Goal: Task Accomplishment & Management: Use online tool/utility

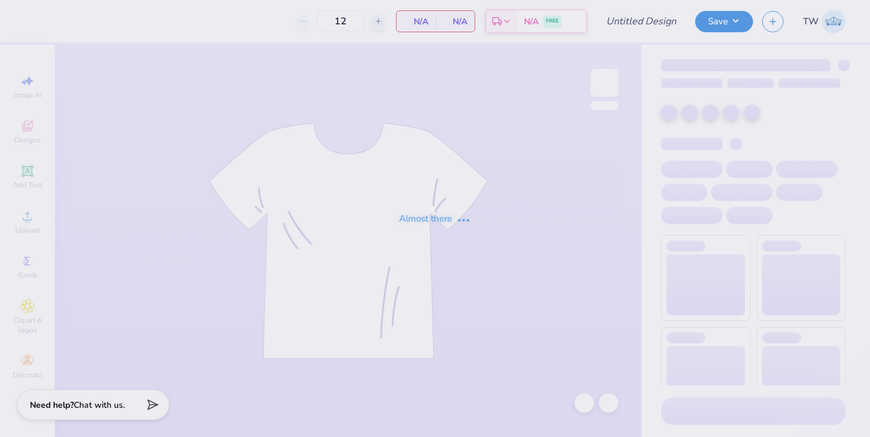
type input "camo sweatset"
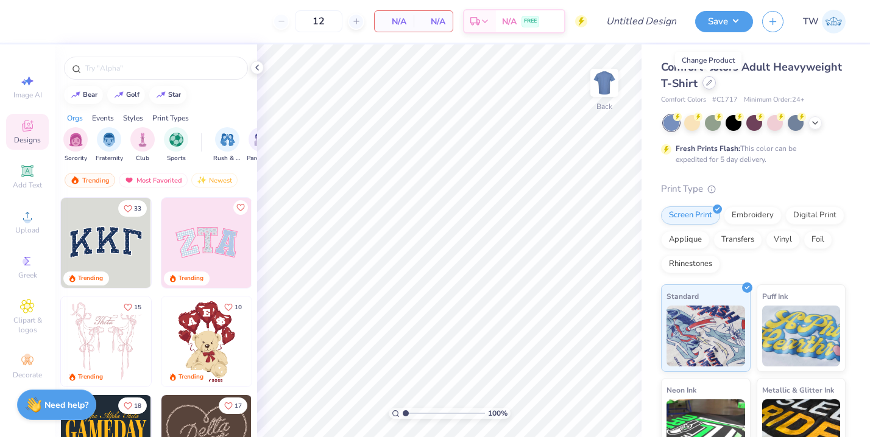
click at [708, 85] on icon at bounding box center [709, 83] width 6 height 6
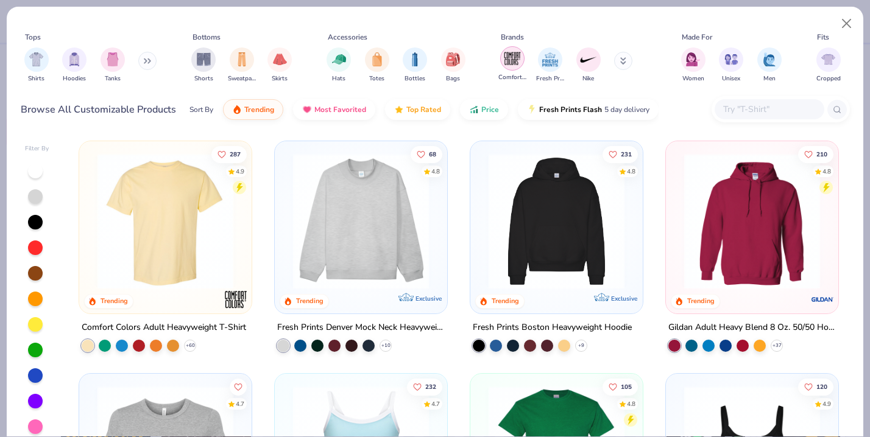
click at [514, 58] on img "filter for Comfort Colors" at bounding box center [512, 58] width 18 height 18
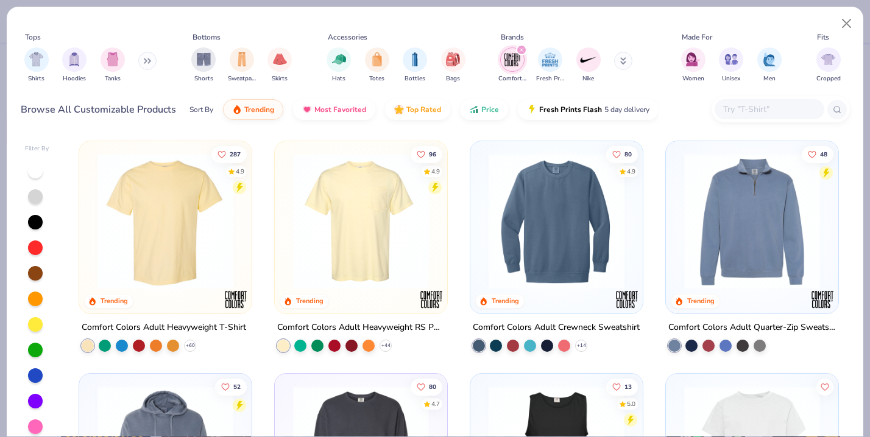
click at [355, 241] on img at bounding box center [361, 221] width 148 height 136
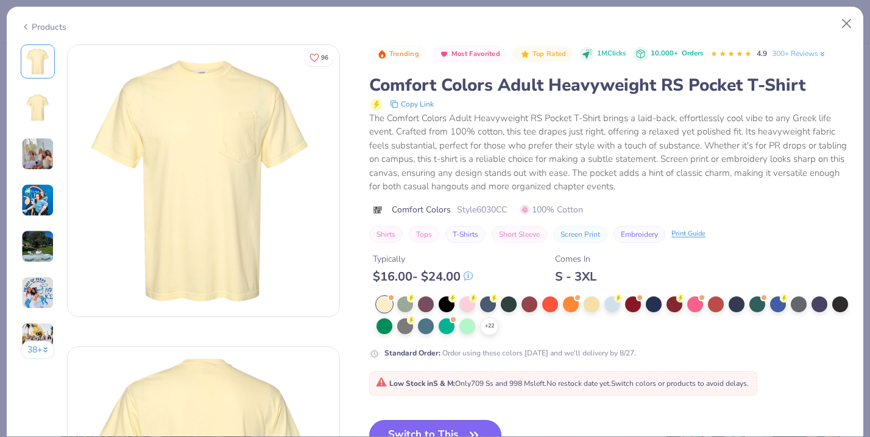
click at [762, 313] on div "+ 22" at bounding box center [612, 316] width 473 height 39
click at [761, 311] on div at bounding box center [757, 303] width 16 height 16
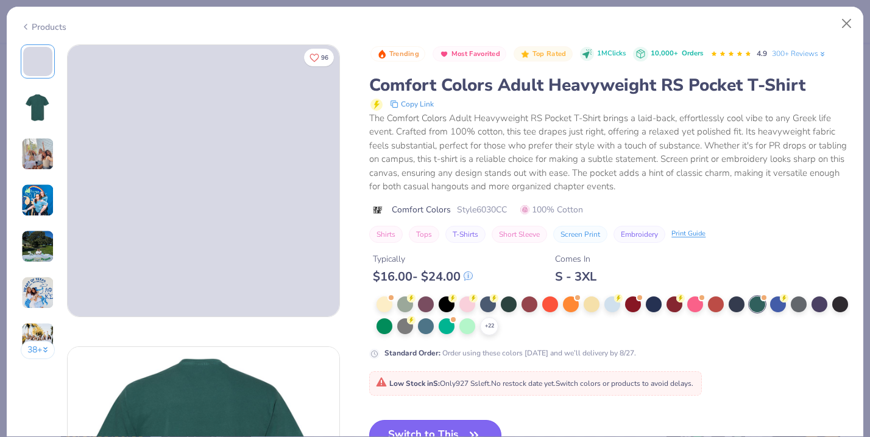
click at [442, 424] on button "Switch to This" at bounding box center [435, 435] width 132 height 30
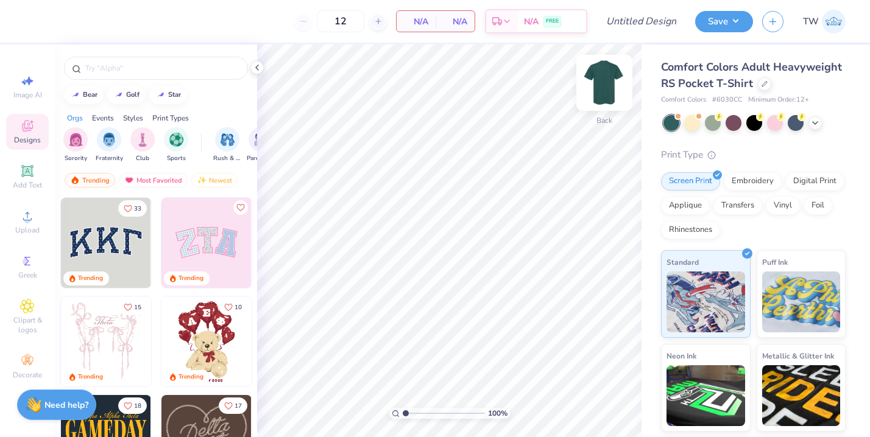
click at [610, 88] on img at bounding box center [604, 82] width 49 height 49
click at [29, 212] on icon at bounding box center [27, 216] width 15 height 15
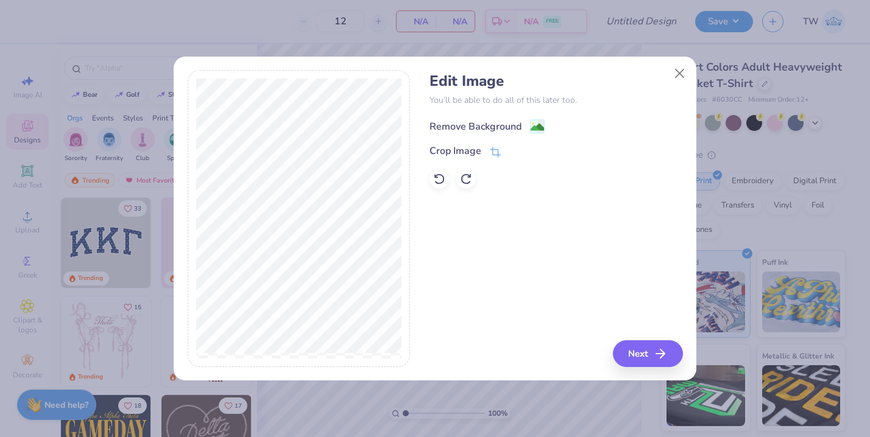
click at [511, 122] on div "Remove Background" at bounding box center [475, 126] width 92 height 15
click at [643, 354] on button "Next" at bounding box center [649, 353] width 70 height 27
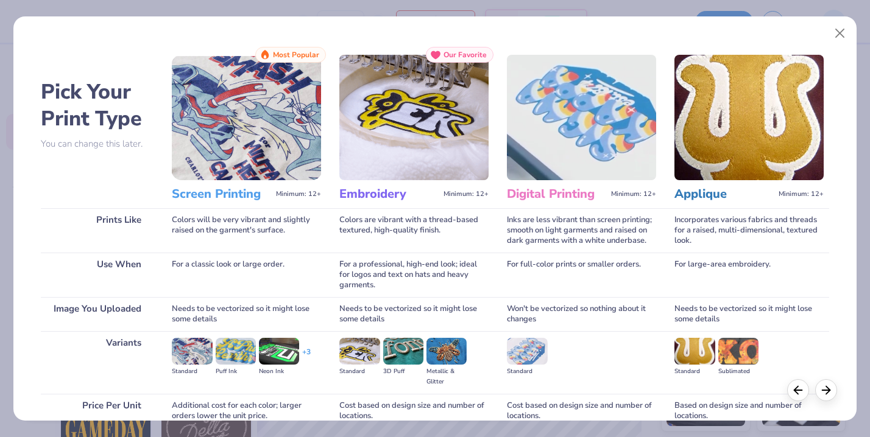
scroll to position [109, 0]
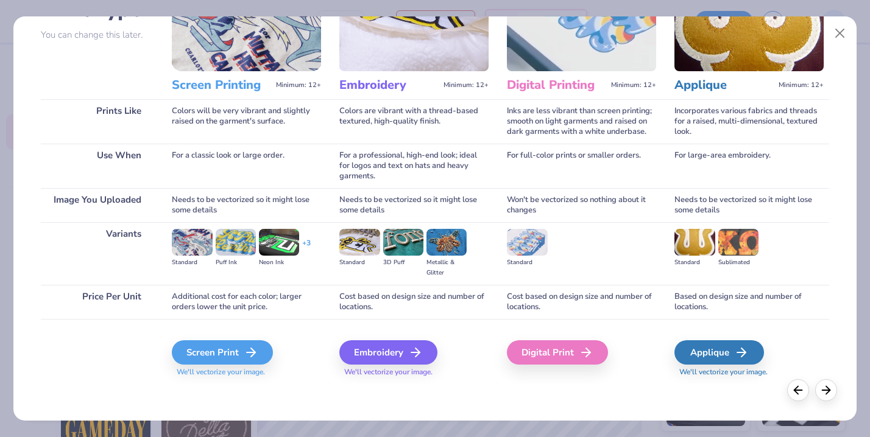
click at [230, 338] on div "Screen Print We'll vectorize your image." at bounding box center [246, 351] width 149 height 65
click at [230, 348] on div "Screen Print" at bounding box center [224, 352] width 101 height 24
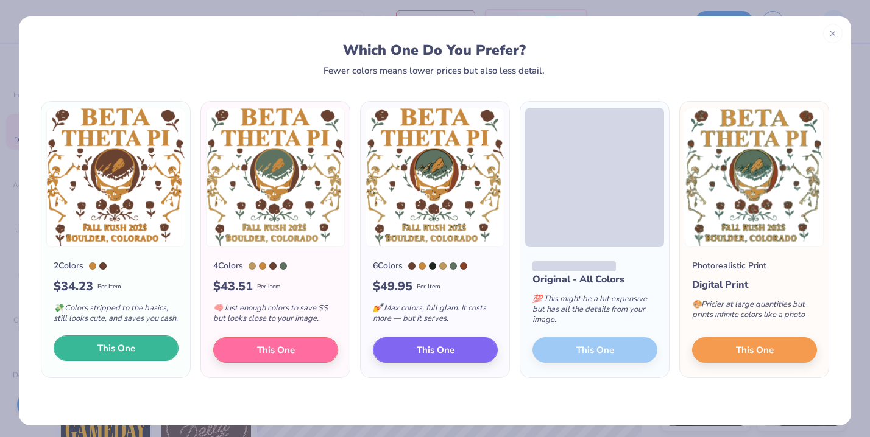
click at [147, 350] on button "This One" at bounding box center [116, 349] width 125 height 26
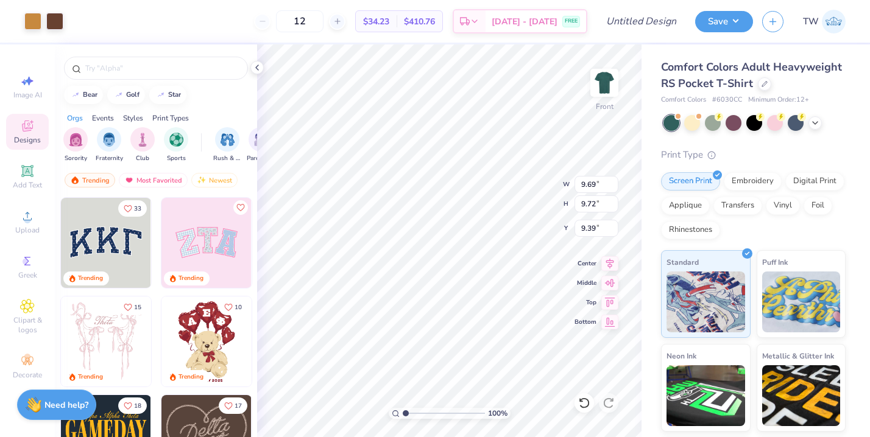
drag, startPoint x: 390, startPoint y: 180, endPoint x: 378, endPoint y: 168, distance: 16.8
click at [378, 168] on div at bounding box center [434, 188] width 303 height 43
drag, startPoint x: 466, startPoint y: 208, endPoint x: 456, endPoint y: 177, distance: 33.3
click at [456, 177] on div at bounding box center [434, 188] width 303 height 43
drag, startPoint x: 442, startPoint y: 230, endPoint x: 440, endPoint y: 197, distance: 32.9
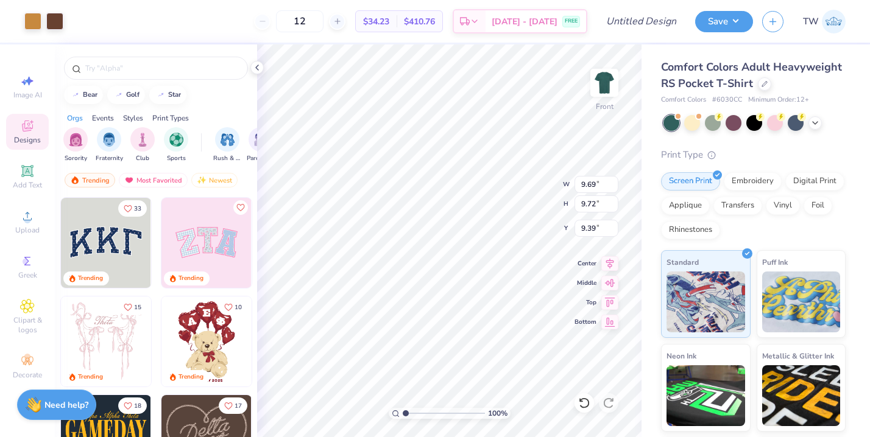
click at [440, 197] on div at bounding box center [435, 218] width 870 height 437
type input "11.48"
type input "11.51"
type input "4.05"
click at [24, 192] on div "Add Text" at bounding box center [27, 177] width 43 height 36
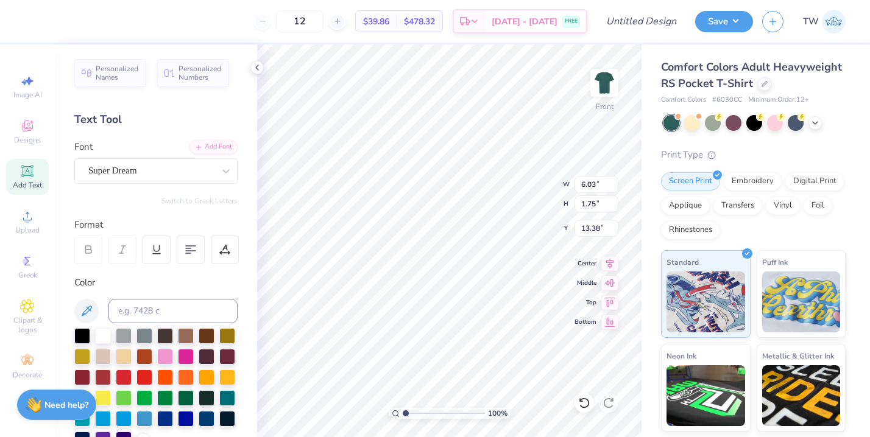
scroll to position [0, 0]
type textarea "Lambda"
type input "5.78"
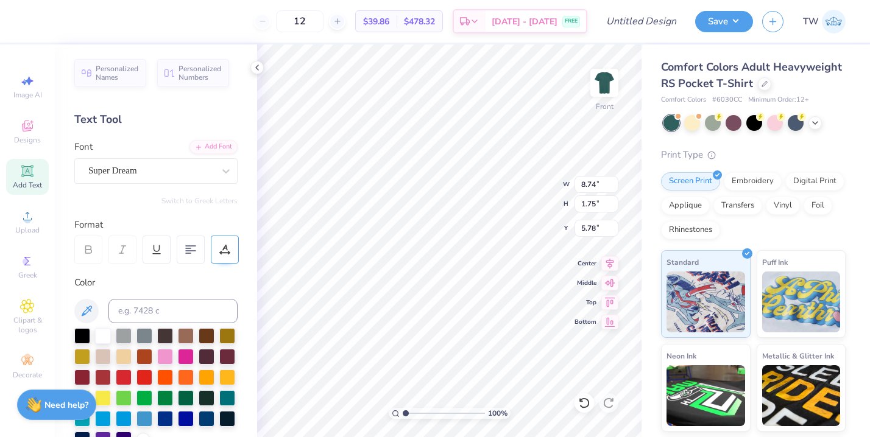
type textarea "Chi Alpha"
click at [23, 189] on span "Add Text" at bounding box center [27, 185] width 29 height 10
type textarea "Fall Rush 2025"
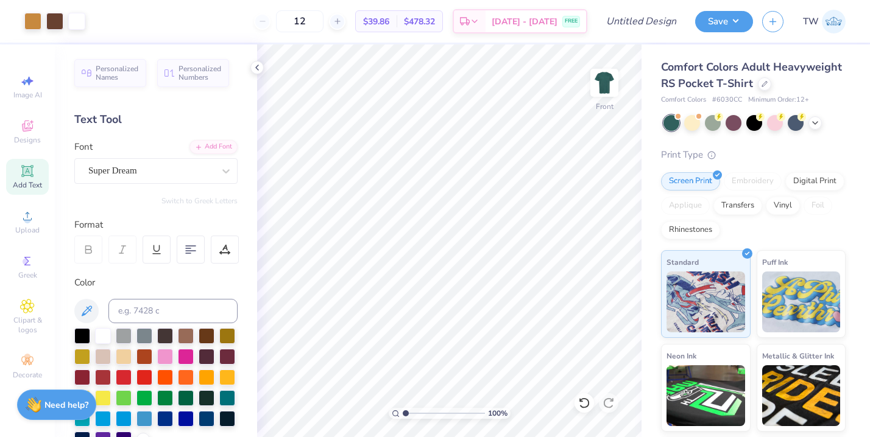
click at [23, 182] on span "Add Text" at bounding box center [27, 185] width 29 height 10
type input "15.00"
type textarea "Knoxville, TN"
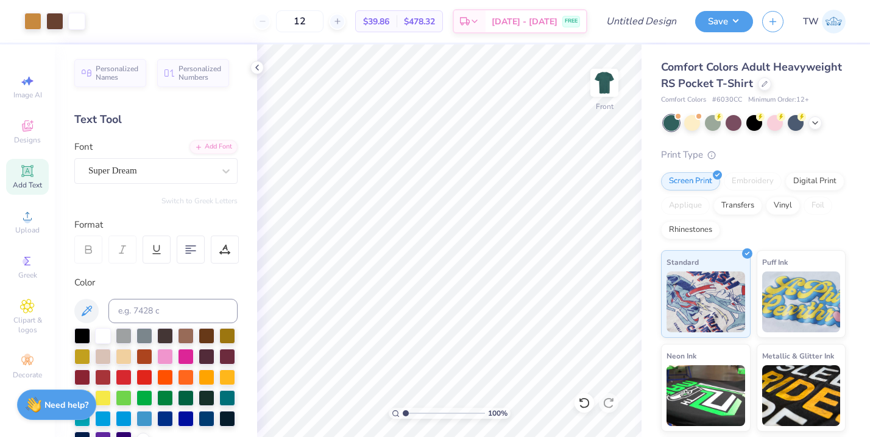
click at [57, 10] on div "Art colors" at bounding box center [42, 21] width 85 height 43
click at [77, 16] on div at bounding box center [76, 20] width 17 height 17
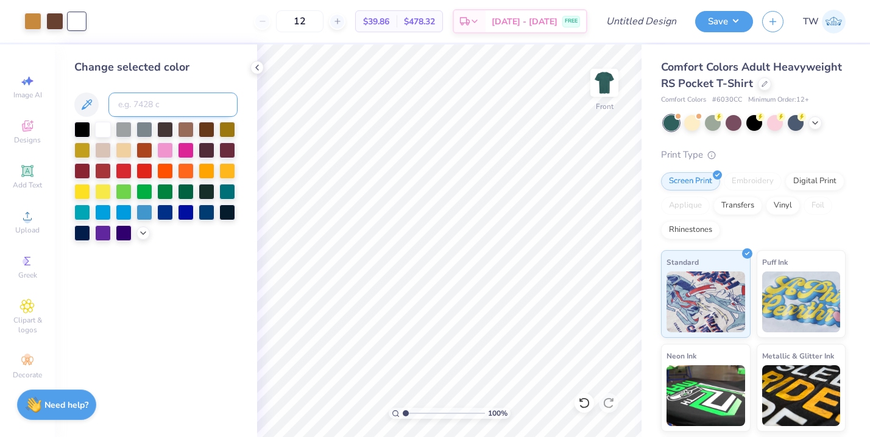
click at [147, 104] on input at bounding box center [172, 105] width 129 height 24
type input "7510"
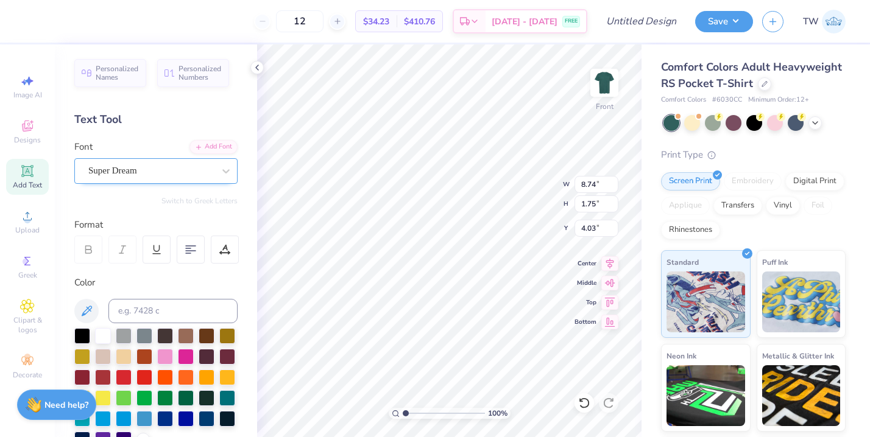
click at [192, 178] on div at bounding box center [150, 171] width 125 height 16
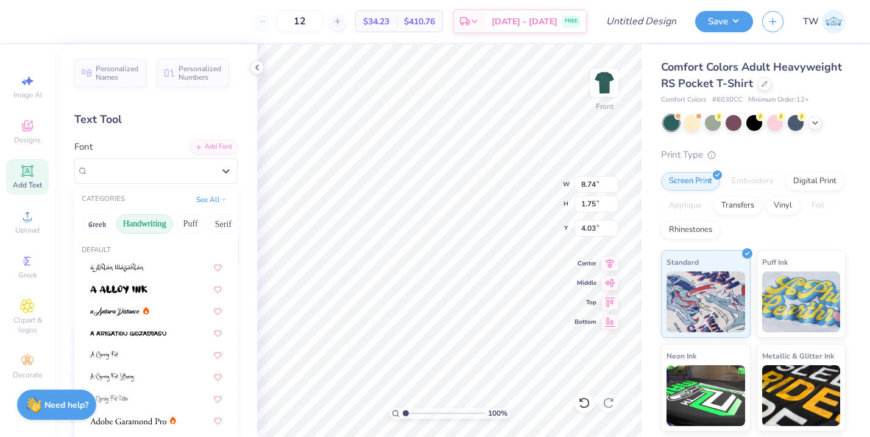
click at [153, 222] on button "Handwriting" at bounding box center [144, 223] width 57 height 19
click at [242, 227] on div "Personalized Names Personalized Numbers Text Tool Add Font Font option Super Dr…" at bounding box center [156, 240] width 202 height 393
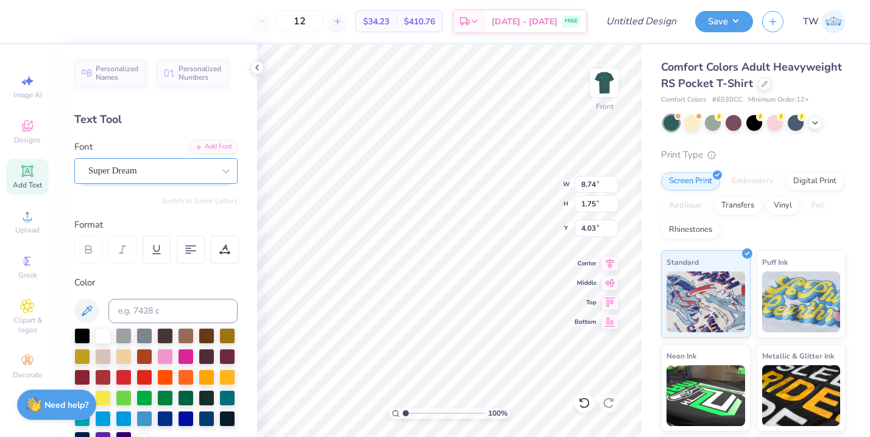
click at [181, 165] on div "Super Dream" at bounding box center [151, 170] width 128 height 19
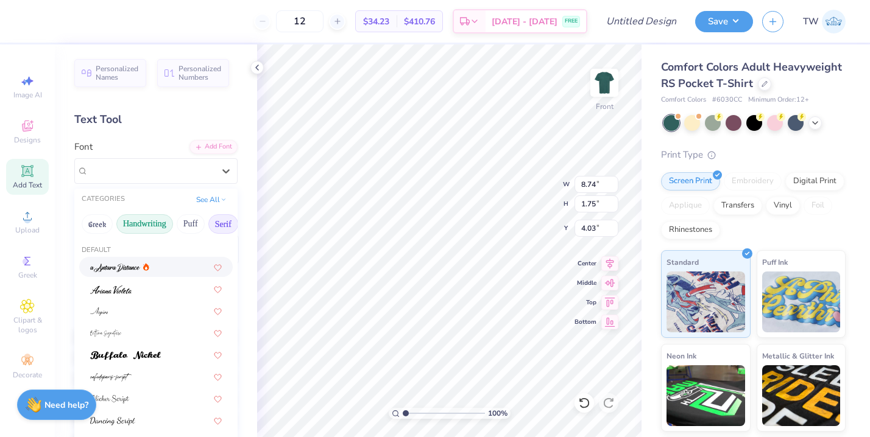
click at [216, 222] on button "Serif" at bounding box center [223, 223] width 30 height 19
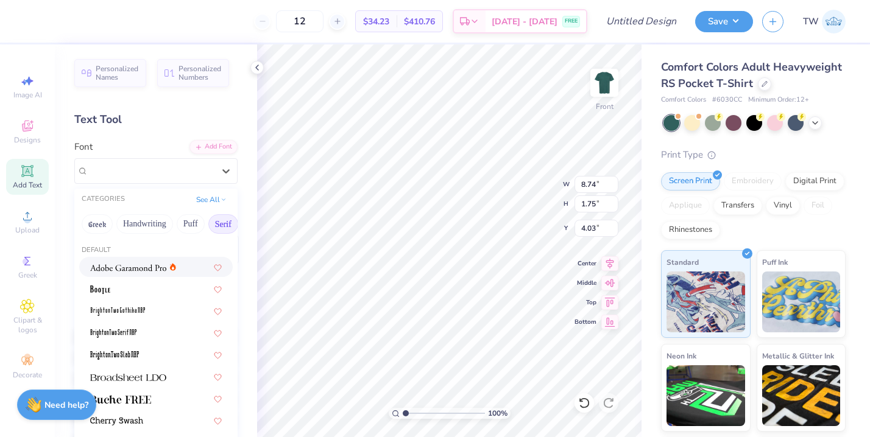
click at [160, 269] on img at bounding box center [128, 268] width 76 height 9
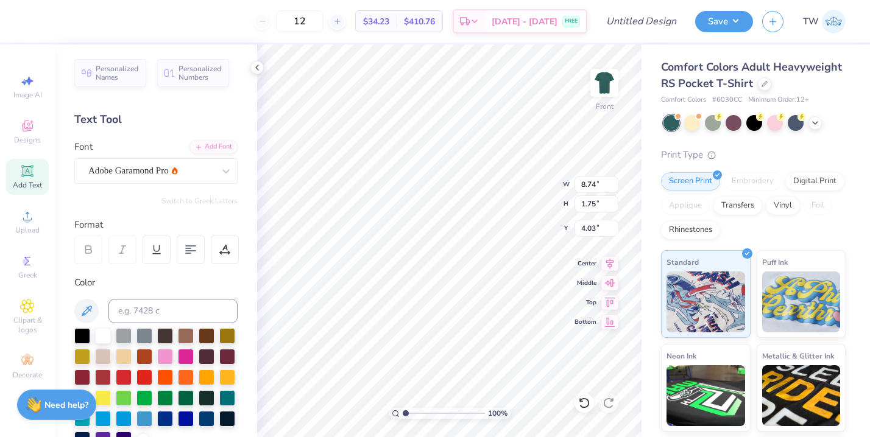
type input "7.80"
type input "1.84"
type input "3.98"
click at [168, 172] on div "Adobe Garamond Pro" at bounding box center [151, 170] width 128 height 19
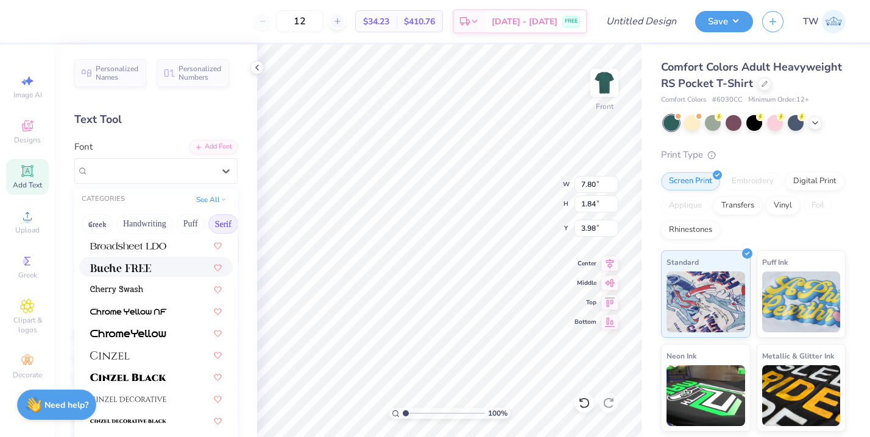
scroll to position [135, 0]
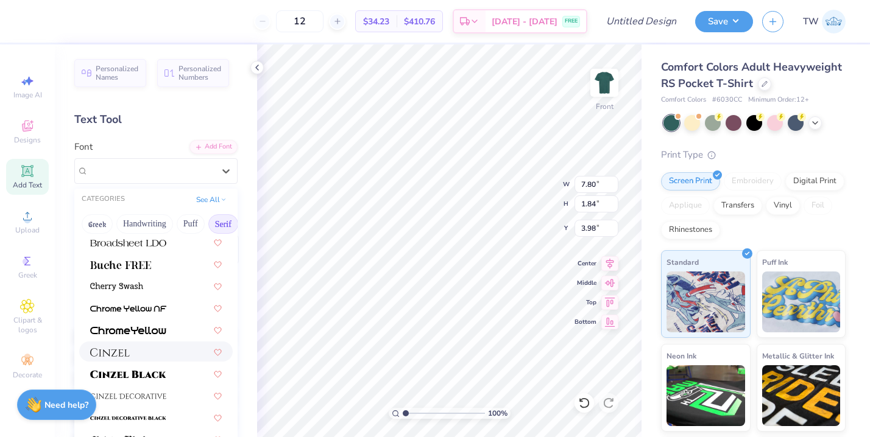
click at [170, 344] on div at bounding box center [155, 352] width 153 height 20
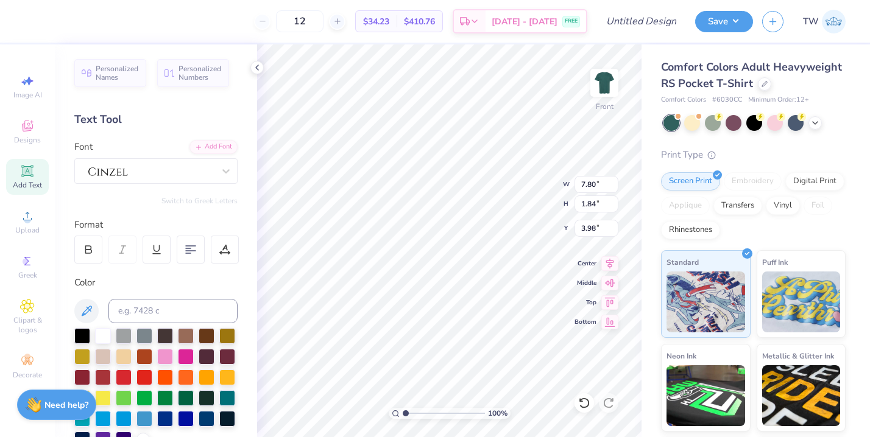
type input "10.03"
type input "1.78"
type input "4.01"
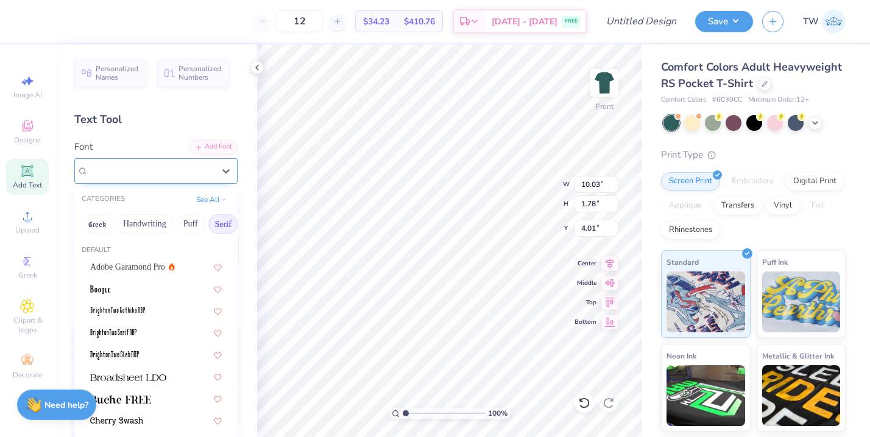
click at [171, 162] on div at bounding box center [151, 170] width 128 height 19
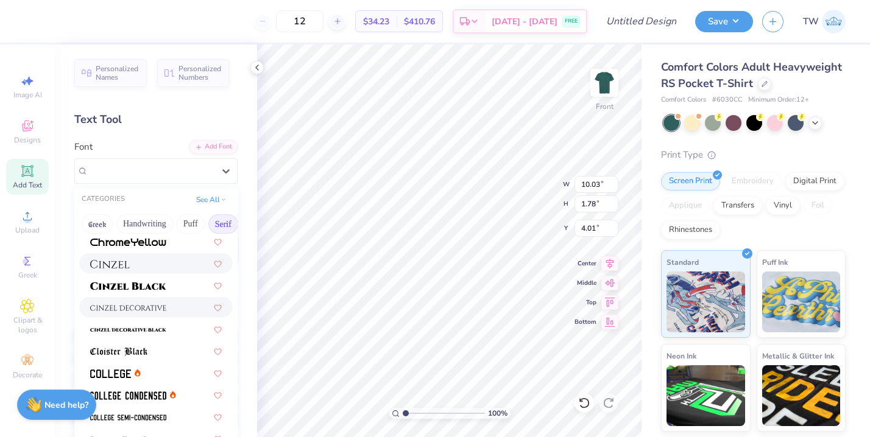
scroll to position [223, 0]
click at [166, 289] on img at bounding box center [128, 285] width 76 height 9
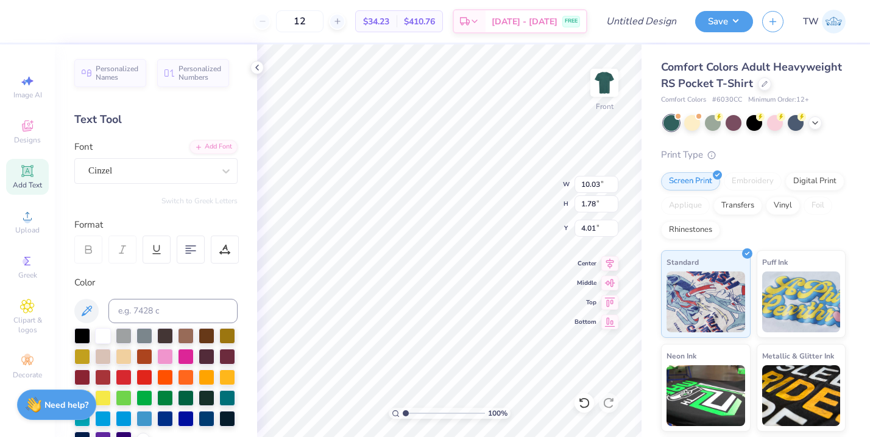
type input "10.30"
type input "1.80"
type input "4.00"
type input "7.59"
type input "1.33"
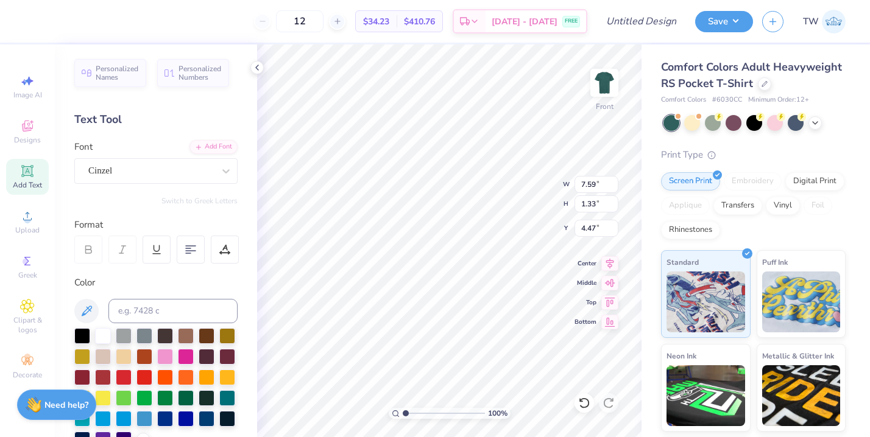
type input "4.17"
type input "10.67"
type input "2.31"
type input "5.50"
click at [220, 167] on icon at bounding box center [226, 171] width 12 height 12
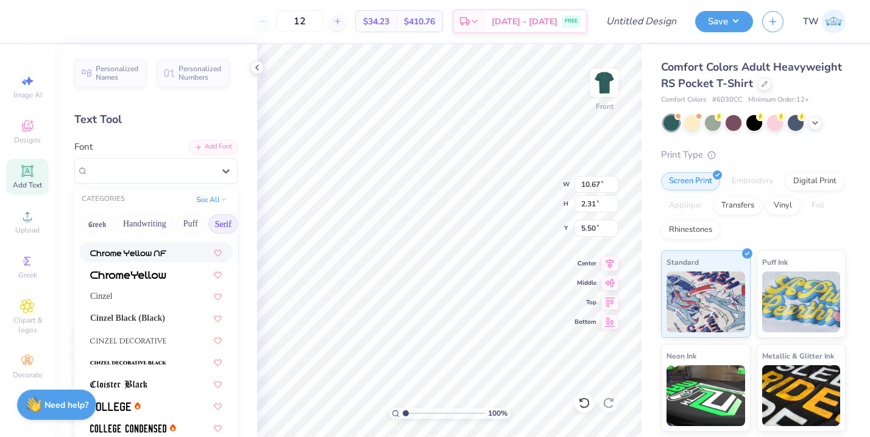
scroll to position [201, 0]
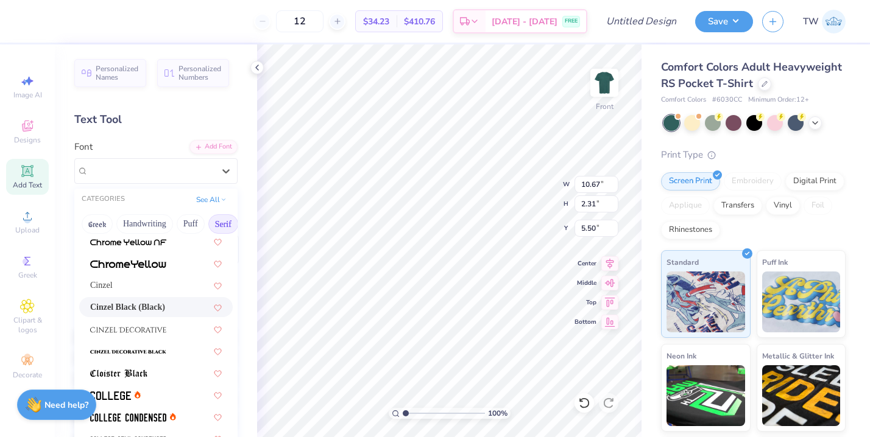
click at [165, 304] on span "Cinzel Black (Black)" at bounding box center [127, 307] width 75 height 13
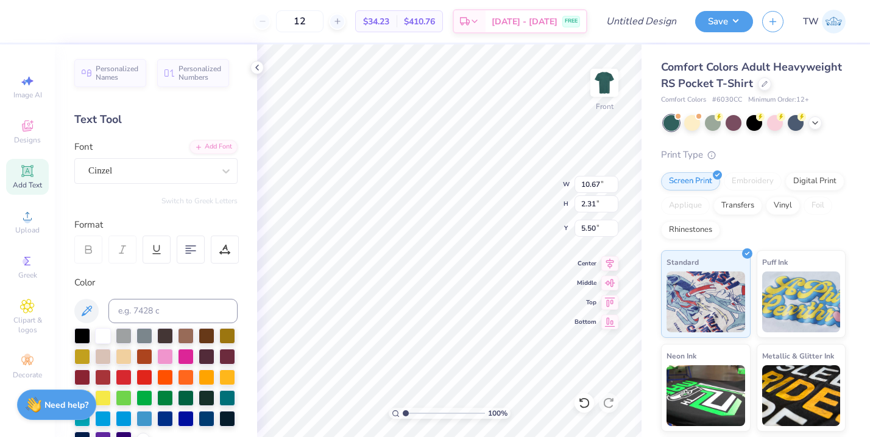
type input "13.52"
type input "1.84"
type input "5.73"
type input "9.47"
type input "1.29"
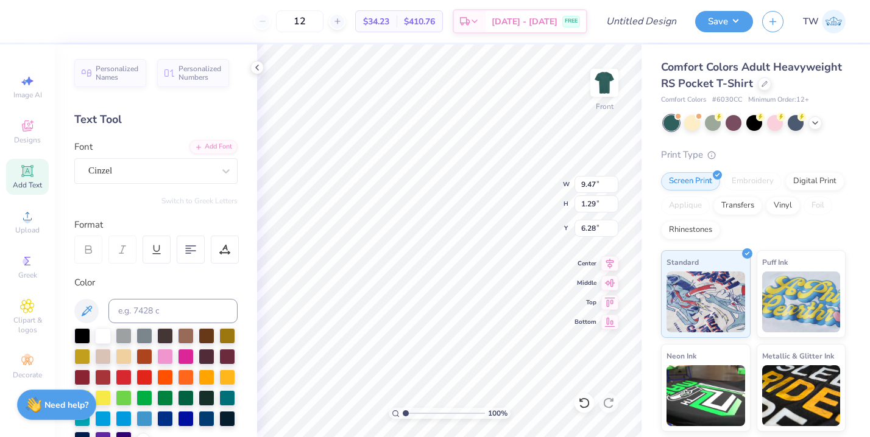
type input "6.04"
type input "8.26"
type input "1.12"
type input "5.92"
type input "7.59"
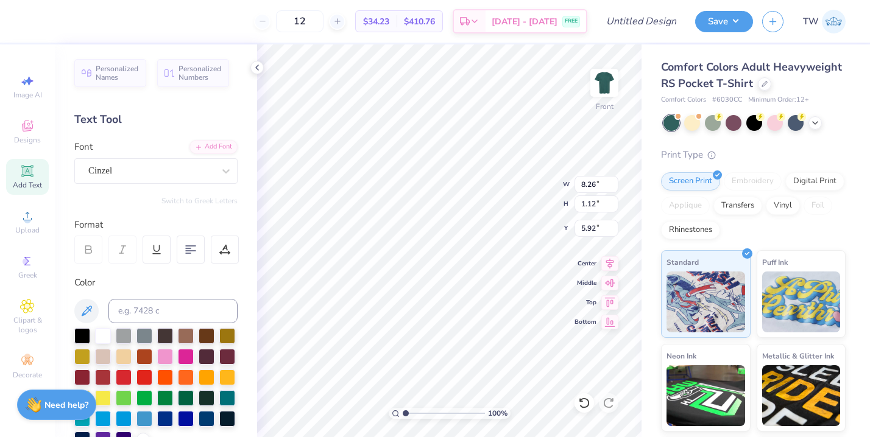
type input "1.33"
type input "4.17"
type input "6.04"
type input "1.05"
type input "4.40"
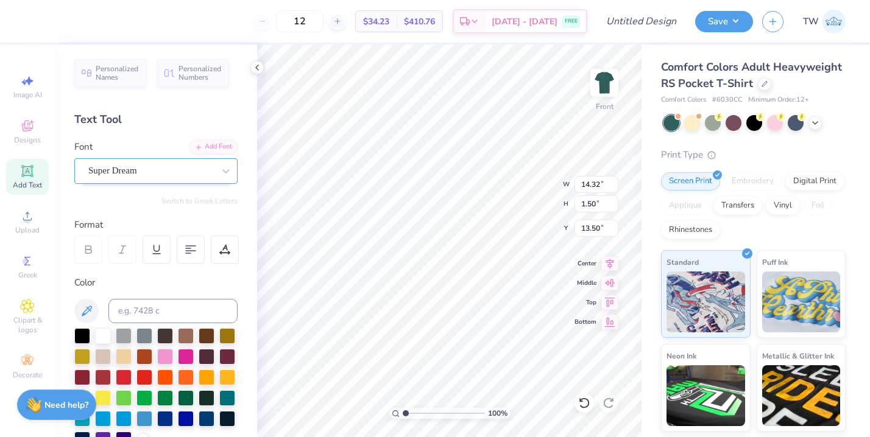
click at [145, 172] on div "Super Dream" at bounding box center [151, 170] width 128 height 19
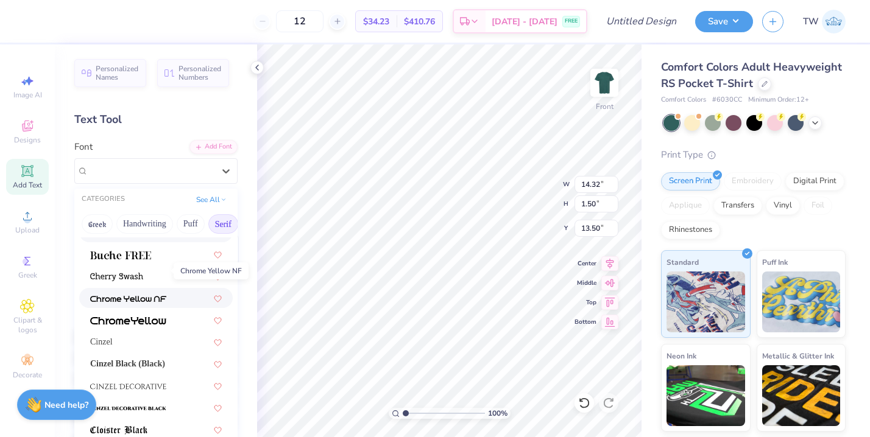
scroll to position [173, 0]
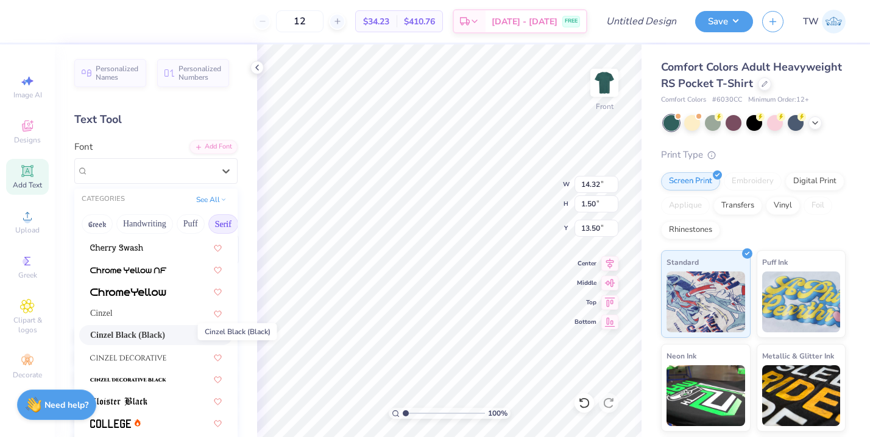
click at [163, 335] on span "Cinzel Black (Black)" at bounding box center [127, 335] width 75 height 13
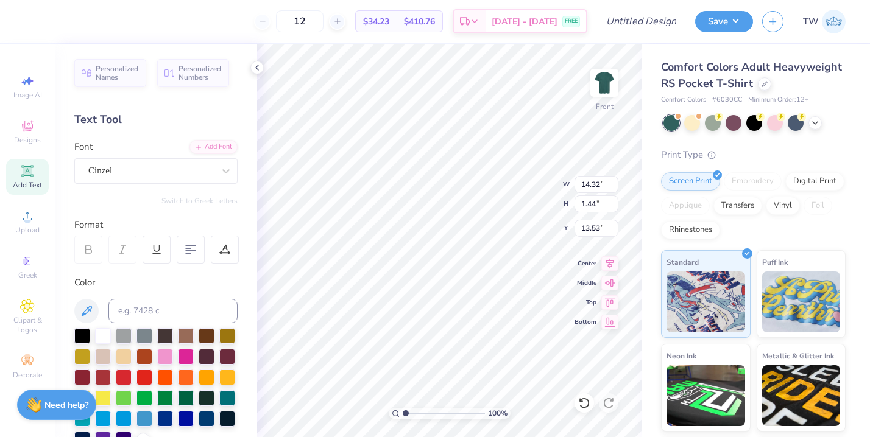
type input "1.44"
type input "13.53"
type input "7.18"
type input "0.72"
type input "13.53"
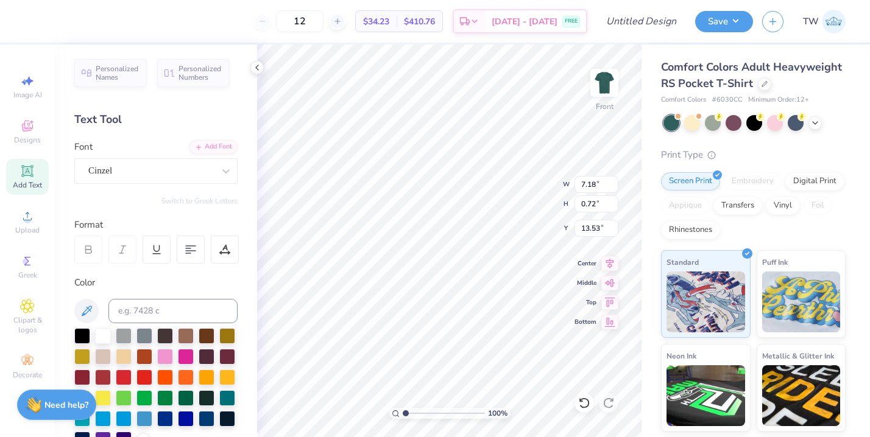
type input "14.32"
type input "2.03"
type input "14.86"
click at [180, 171] on div "Super Dream" at bounding box center [151, 170] width 128 height 19
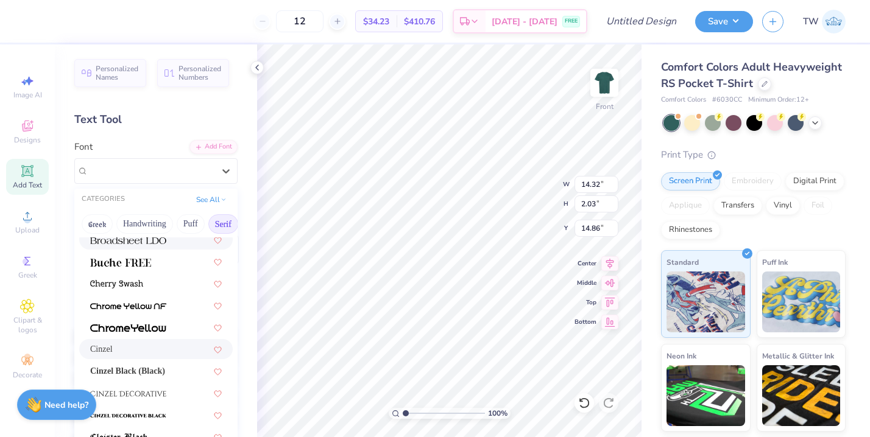
scroll to position [138, 0]
click at [146, 372] on span "Cinzel Black (Black)" at bounding box center [127, 370] width 75 height 13
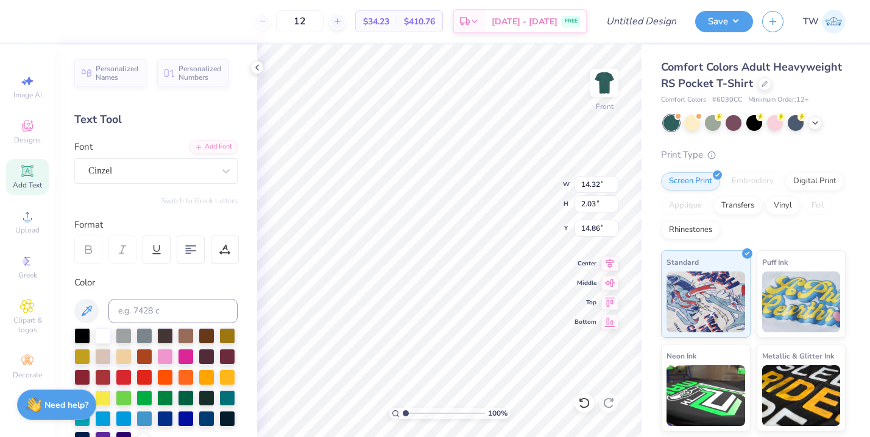
type input "1.58"
type input "15.08"
type input "8.46"
type input "0.93"
type input "14.75"
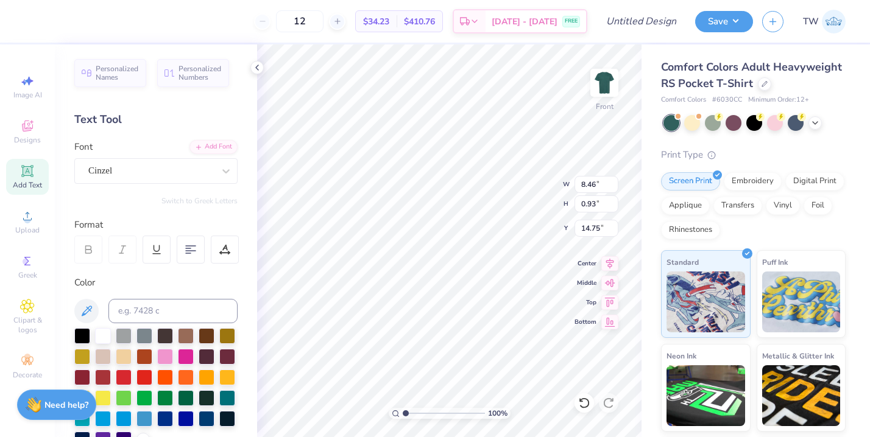
type input "6.27"
type input "0.69"
type input "14.81"
type input "7.18"
type input "0.72"
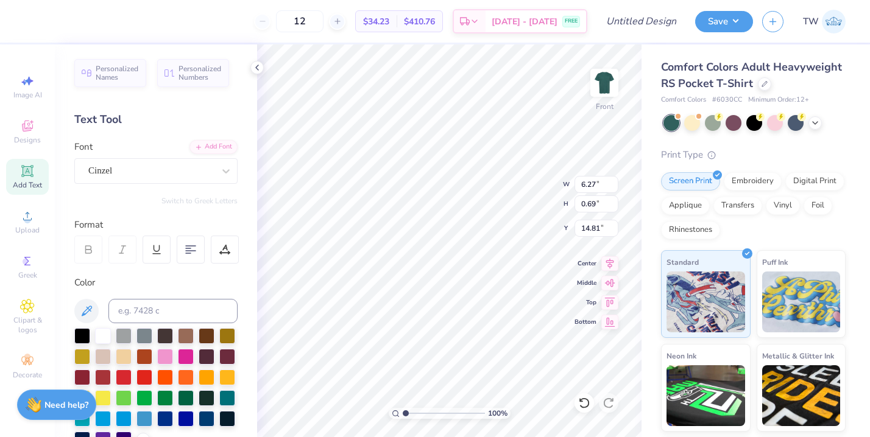
type input "13.53"
type input "6.83"
type input "0.69"
type input "13.91"
click at [322, 15] on input "12" at bounding box center [299, 21] width 47 height 22
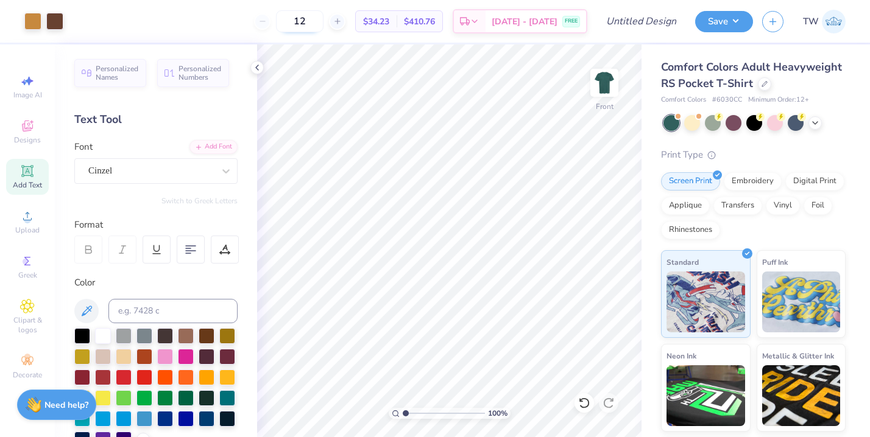
type input "1"
type input "60"
type input "22.77"
type input "6.83"
type input "20.20"
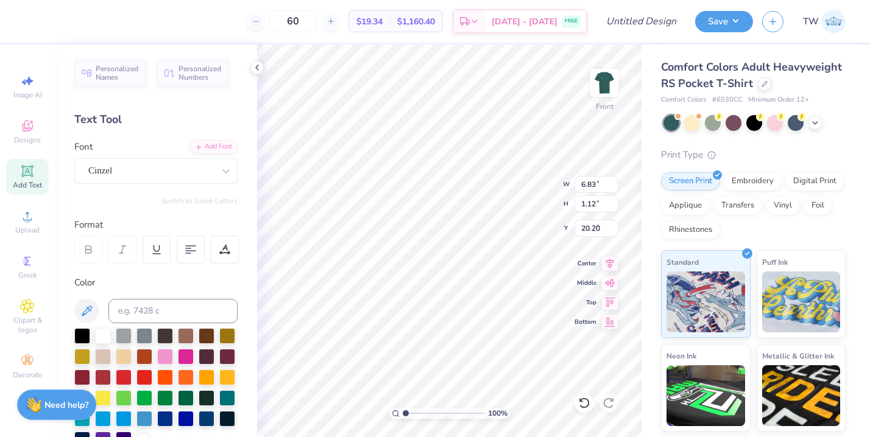
type input "8.26"
type input "1.12"
type input "18.51"
type input "6.04"
type input "1.05"
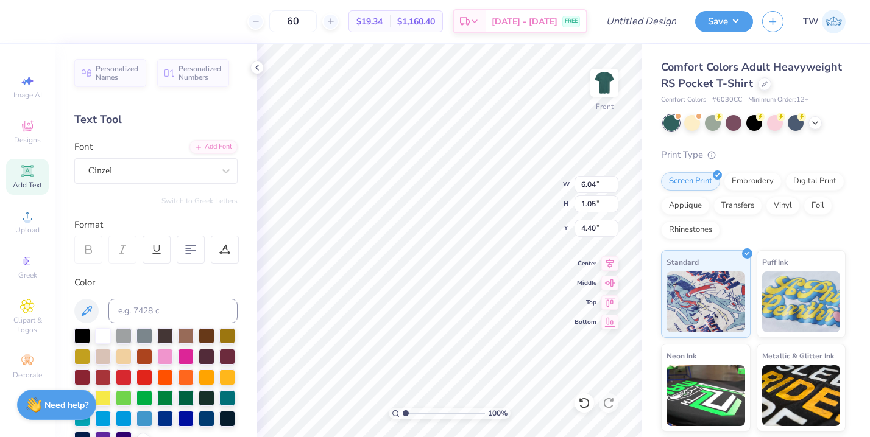
type input "17.07"
click at [22, 209] on icon at bounding box center [27, 216] width 15 height 15
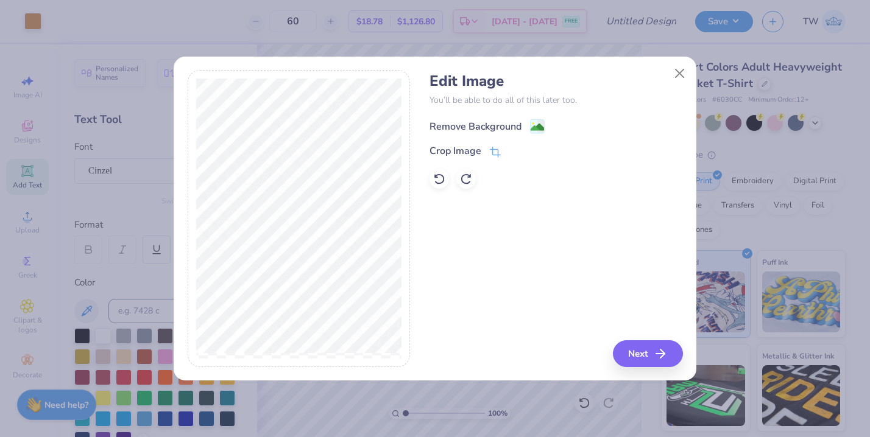
click at [488, 124] on div "Remove Background" at bounding box center [475, 126] width 92 height 15
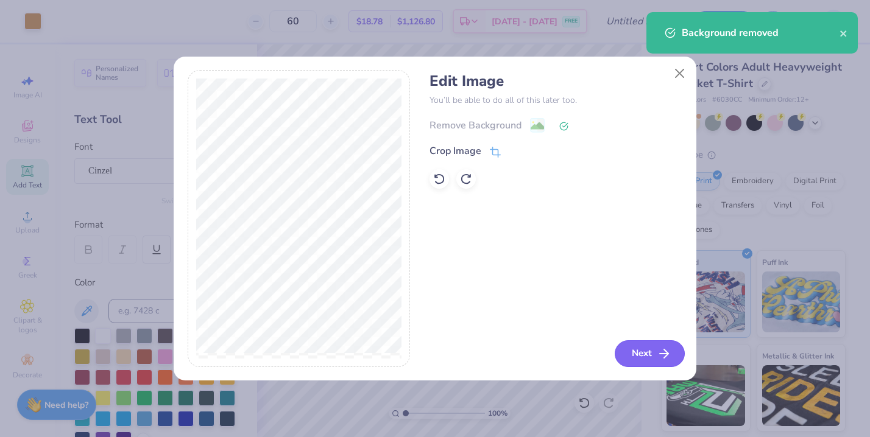
click at [639, 353] on button "Next" at bounding box center [649, 353] width 70 height 27
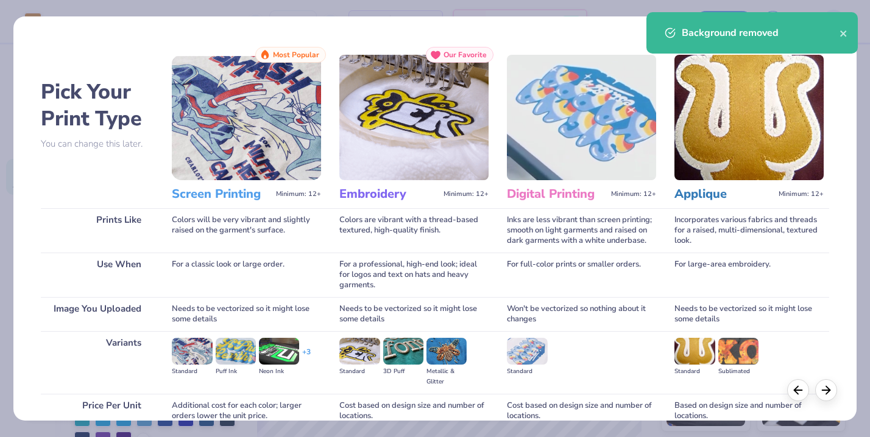
scroll to position [109, 0]
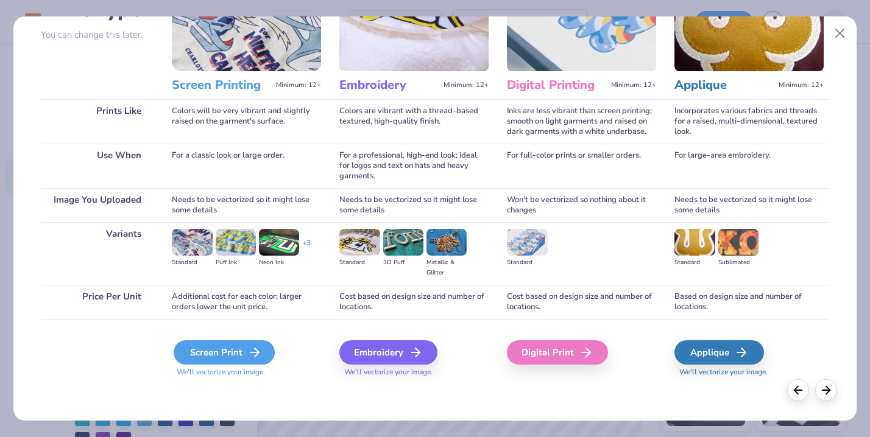
click at [230, 355] on div "Screen Print" at bounding box center [224, 352] width 101 height 24
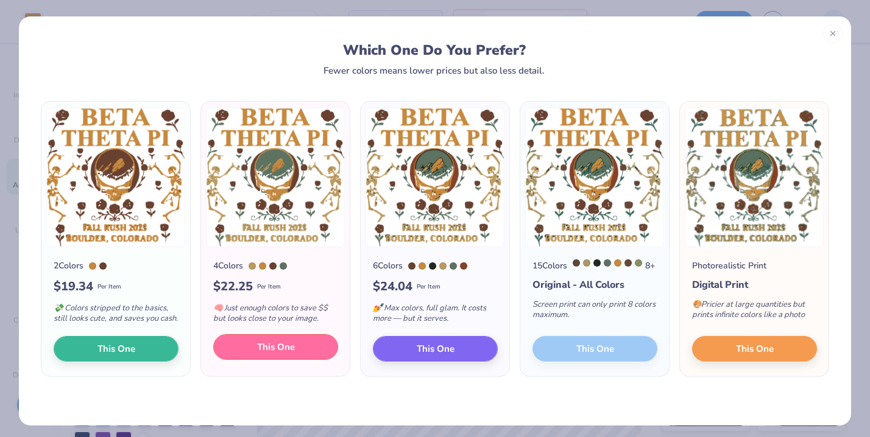
click at [287, 354] on span "This One" at bounding box center [276, 347] width 38 height 14
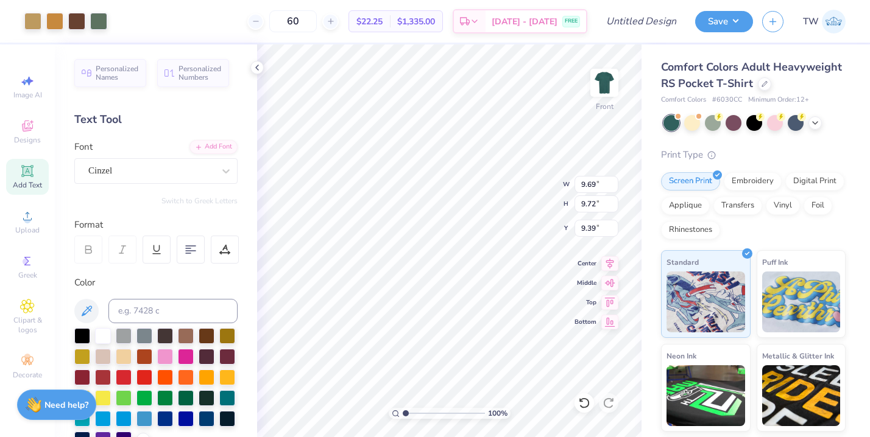
drag, startPoint x: 448, startPoint y: 228, endPoint x: 440, endPoint y: 173, distance: 56.1
click at [440, 173] on div at bounding box center [435, 218] width 870 height 437
type input "11.21"
type input "11.24"
type input "4.02"
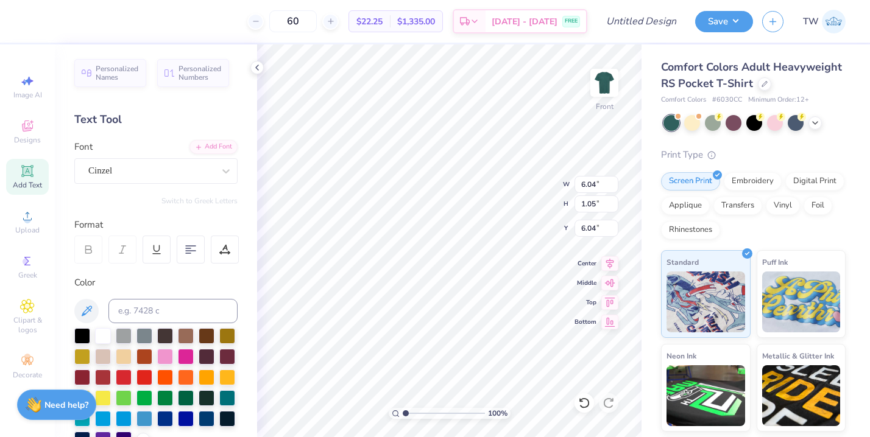
type input "4.84"
type input "8.26"
type input "1.12"
type input "5.97"
type input "6.04"
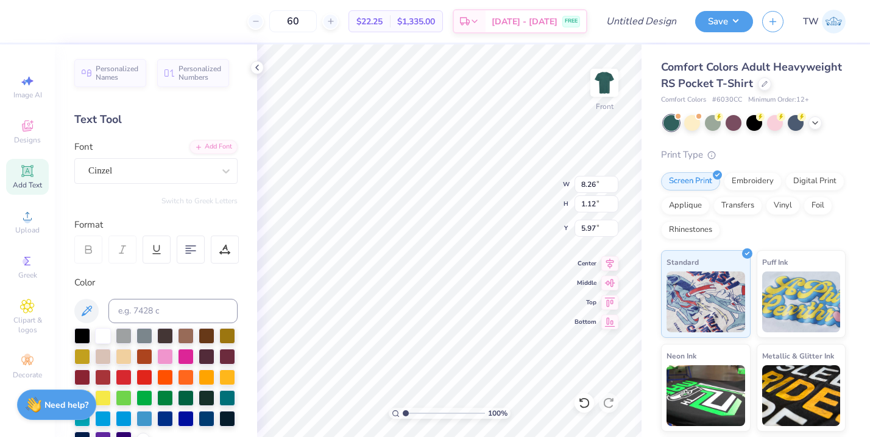
type input "1.05"
type input "4.32"
type input "8.26"
type input "1.12"
type input "5.87"
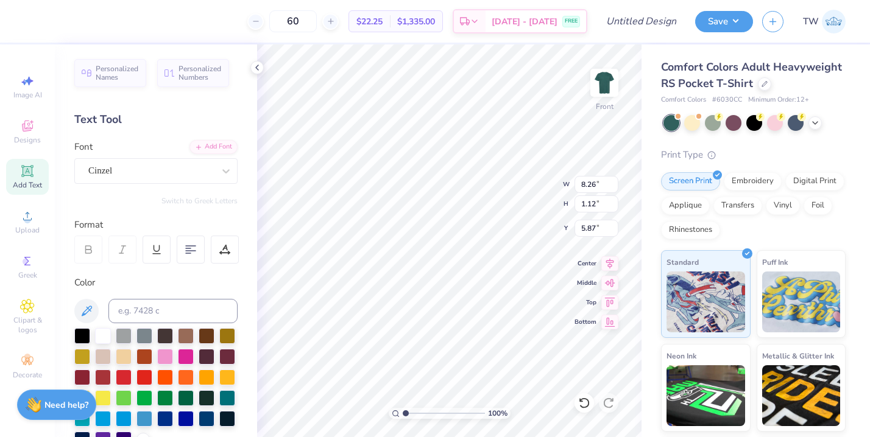
type input "6.83"
type input "0.69"
type input "13.29"
type input "6.27"
type input "14.56"
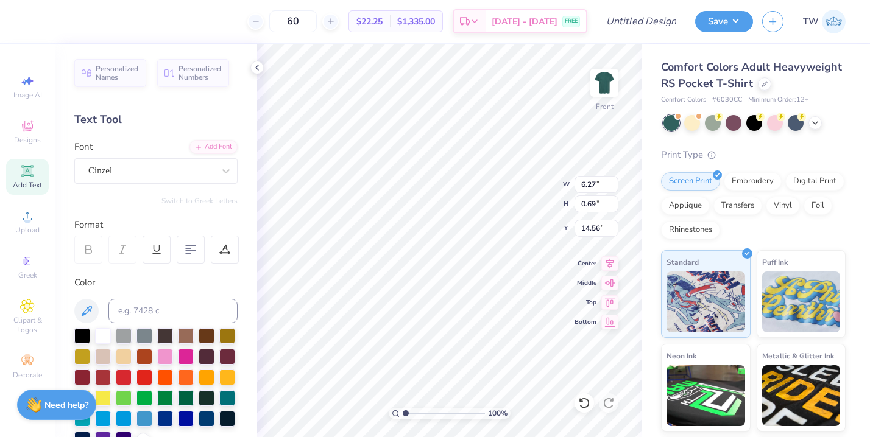
type input "6.83"
type input "13.56"
click at [77, 26] on div at bounding box center [76, 20] width 17 height 17
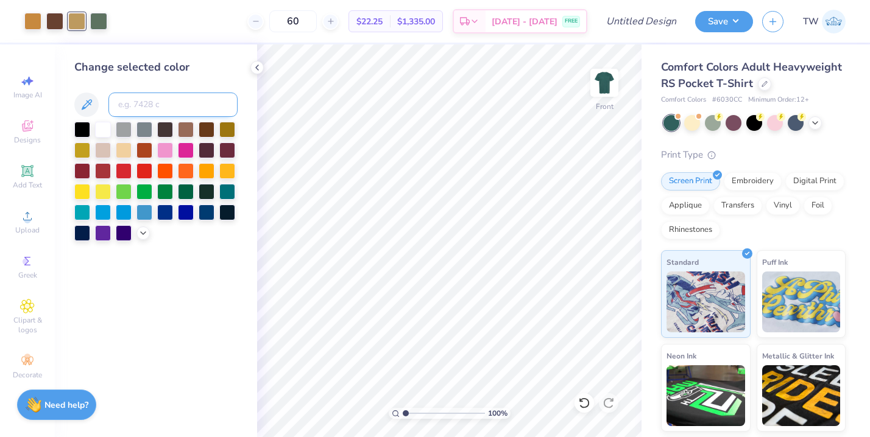
click at [143, 108] on input at bounding box center [172, 105] width 129 height 24
type input "7510"
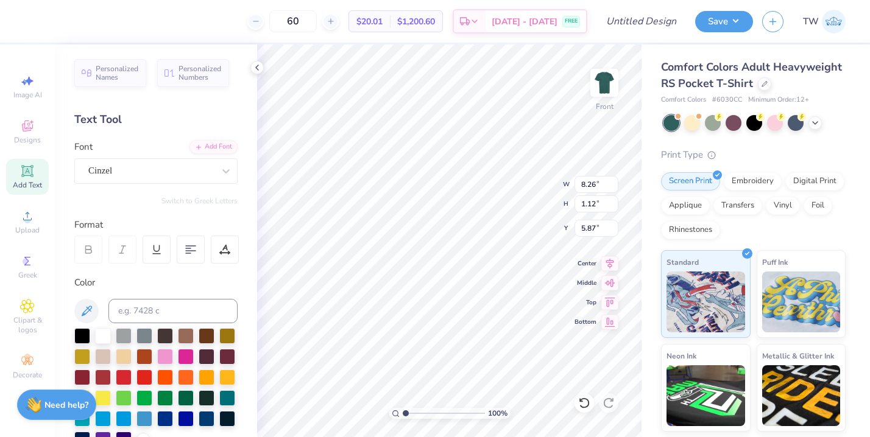
type input "5.39"
type input "5.87"
type input "6.79"
type input "1.19"
type input "4.25"
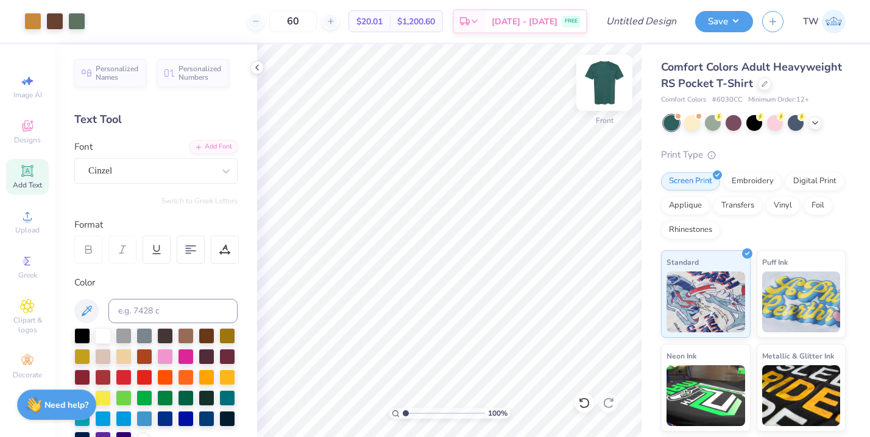
click at [593, 88] on img at bounding box center [604, 82] width 49 height 49
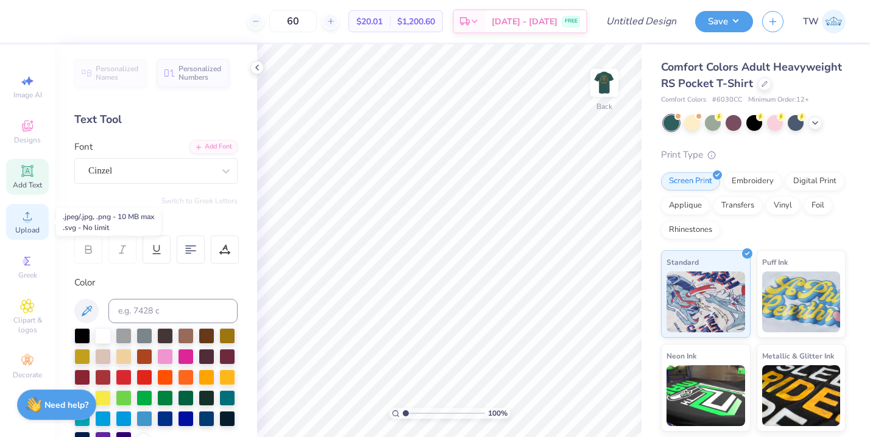
click at [16, 227] on span "Upload" at bounding box center [27, 230] width 24 height 10
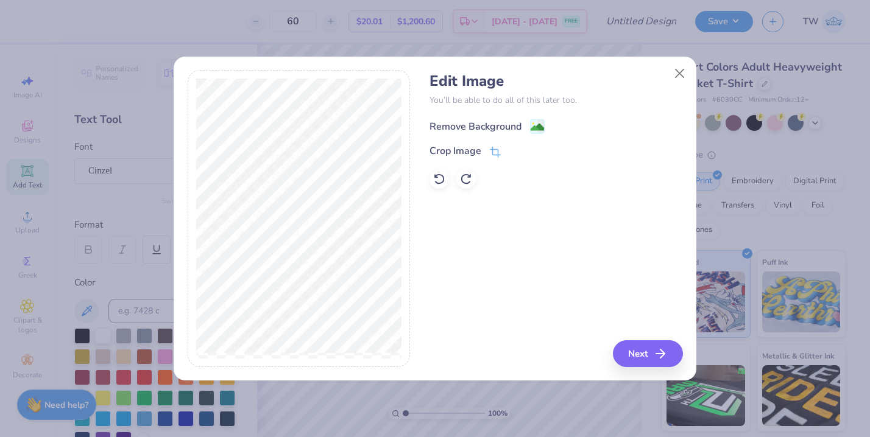
click at [493, 121] on div "Remove Background" at bounding box center [475, 126] width 92 height 15
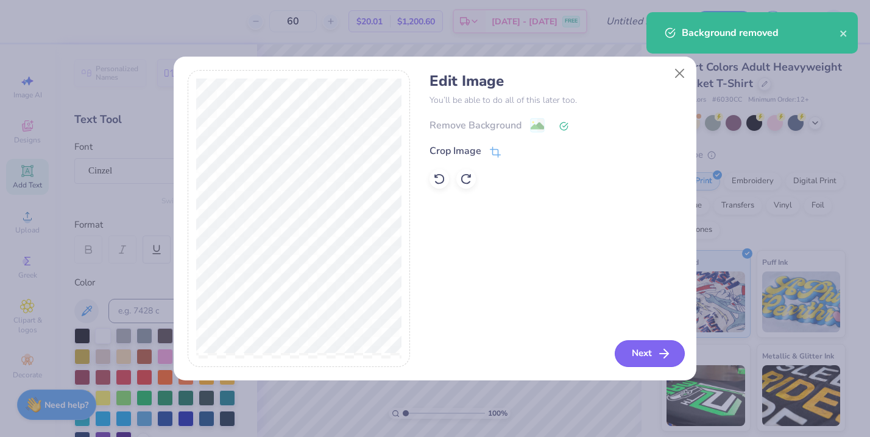
click at [644, 362] on button "Next" at bounding box center [649, 353] width 70 height 27
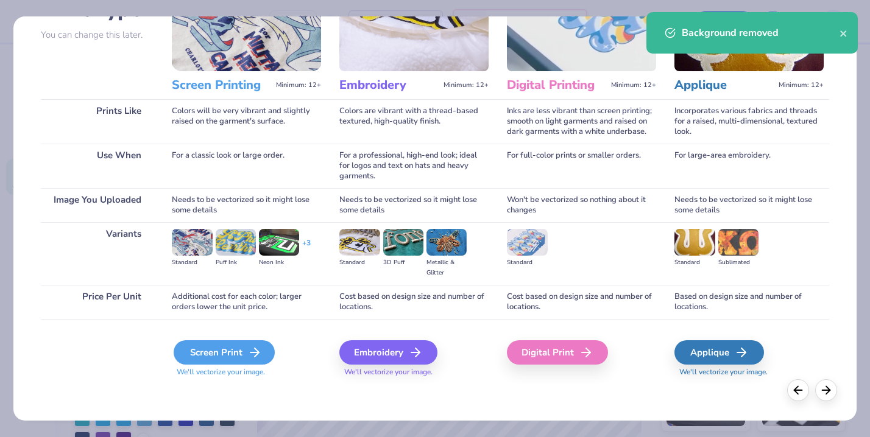
click at [216, 350] on div "Screen Print" at bounding box center [224, 352] width 101 height 24
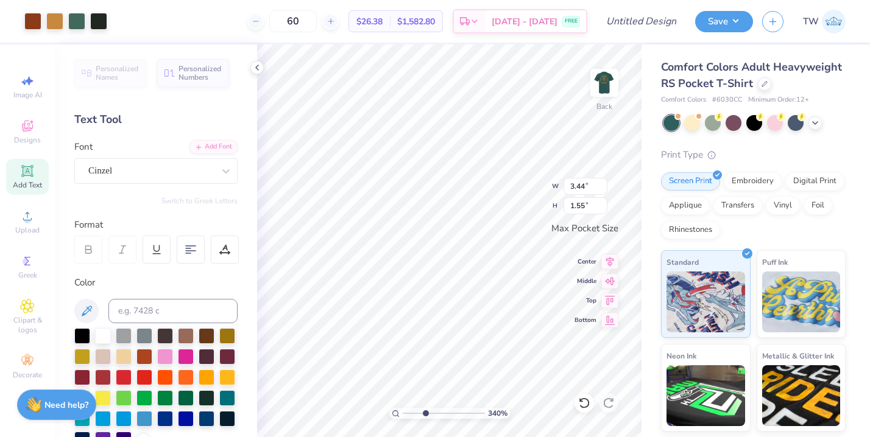
drag, startPoint x: 406, startPoint y: 413, endPoint x: 424, endPoint y: 413, distance: 18.3
type input "3.4"
click at [424, 413] on input "range" at bounding box center [444, 413] width 82 height 11
click at [583, 395] on div at bounding box center [583, 402] width 19 height 19
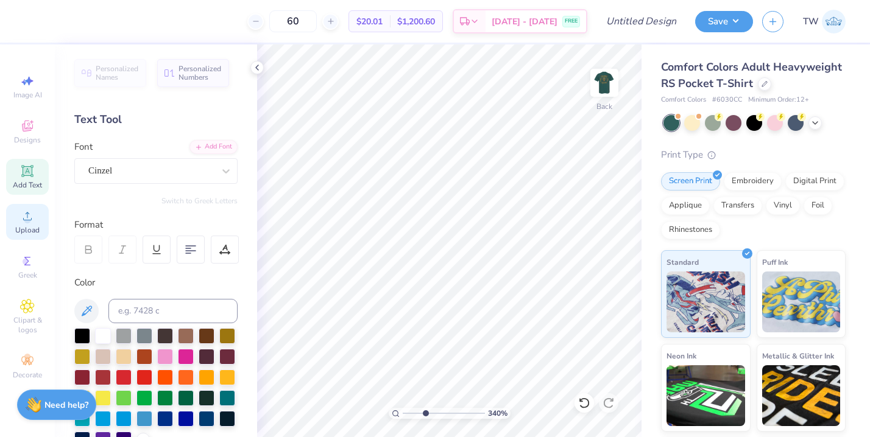
click at [31, 230] on span "Upload" at bounding box center [27, 230] width 24 height 10
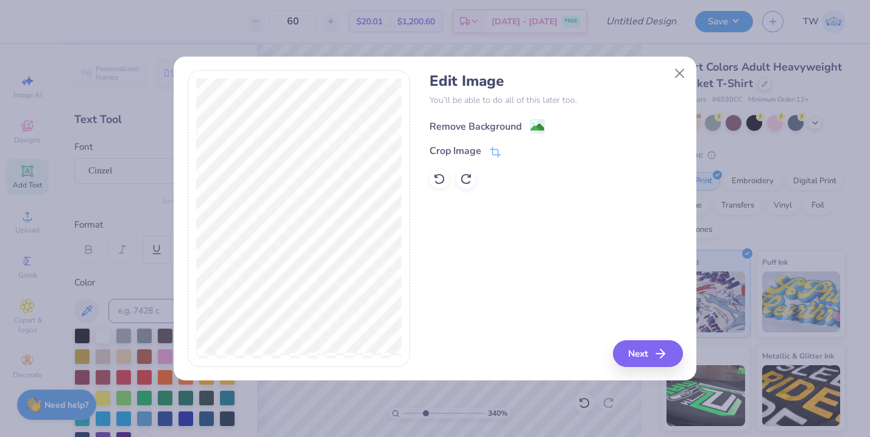
click at [493, 123] on div "Remove Background" at bounding box center [475, 126] width 92 height 15
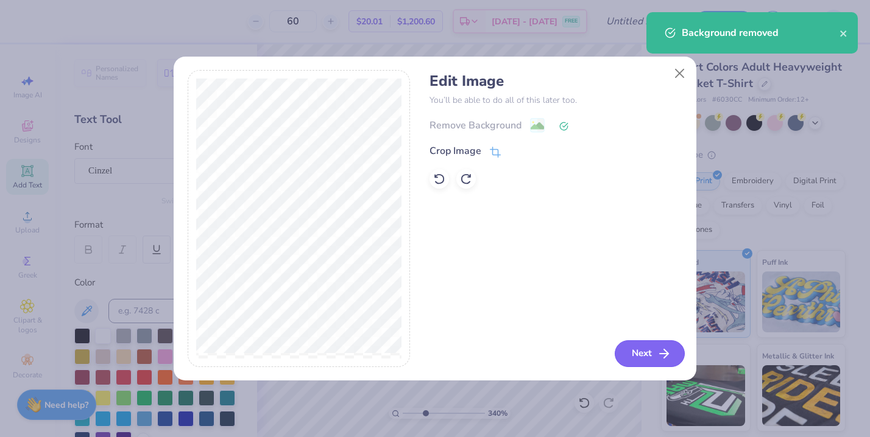
click at [644, 356] on button "Next" at bounding box center [649, 353] width 70 height 27
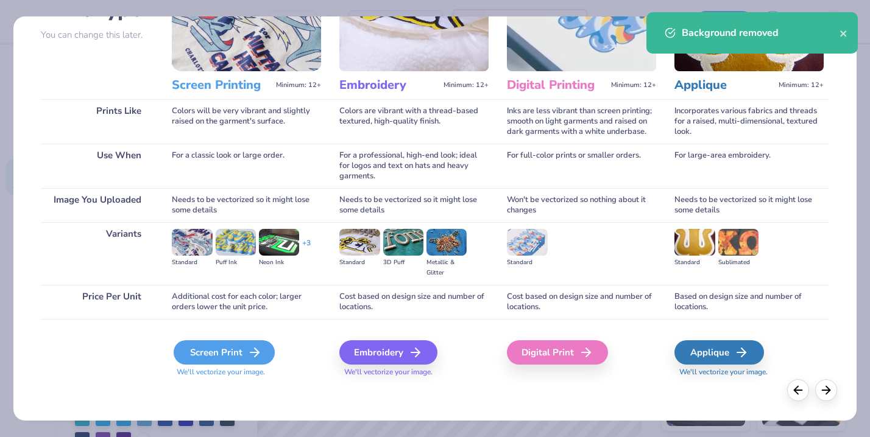
click at [245, 348] on div "Screen Print" at bounding box center [224, 352] width 101 height 24
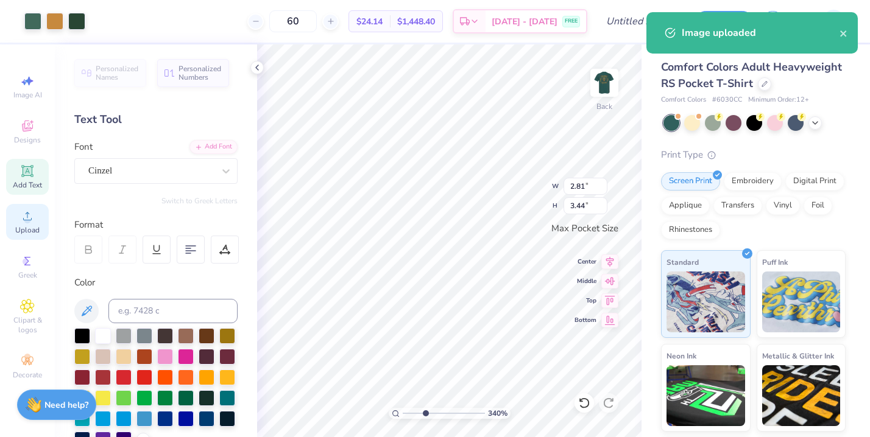
click at [26, 220] on circle at bounding box center [27, 220] width 7 height 7
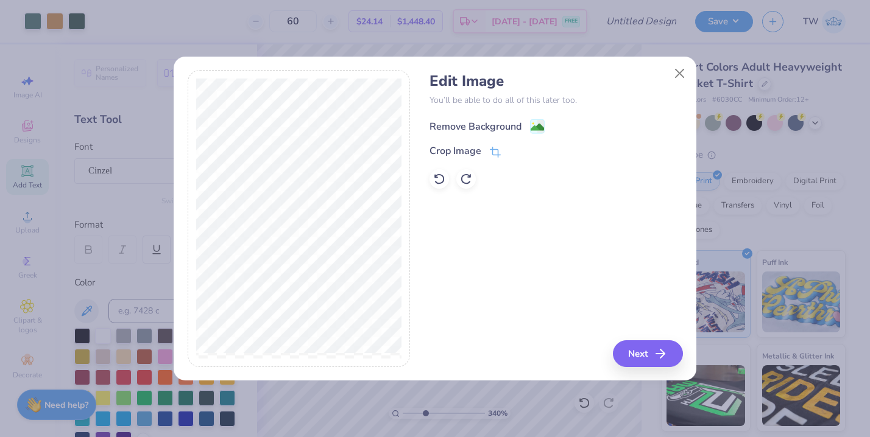
click at [510, 128] on div "Remove Background" at bounding box center [475, 126] width 92 height 15
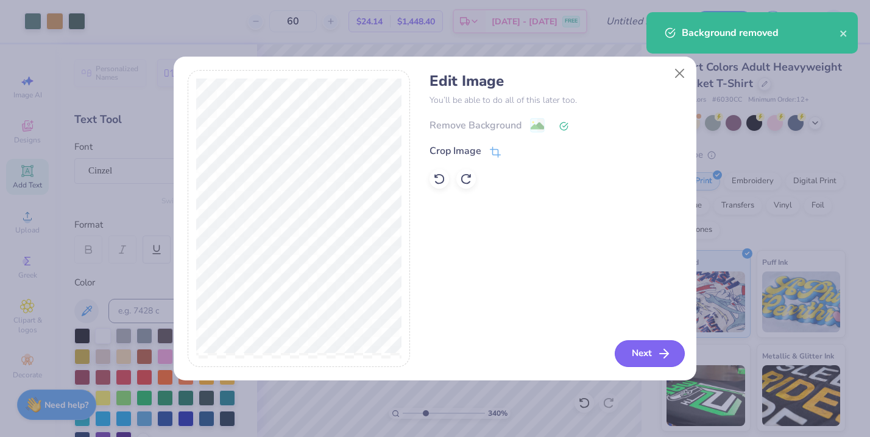
click at [647, 351] on button "Next" at bounding box center [649, 353] width 70 height 27
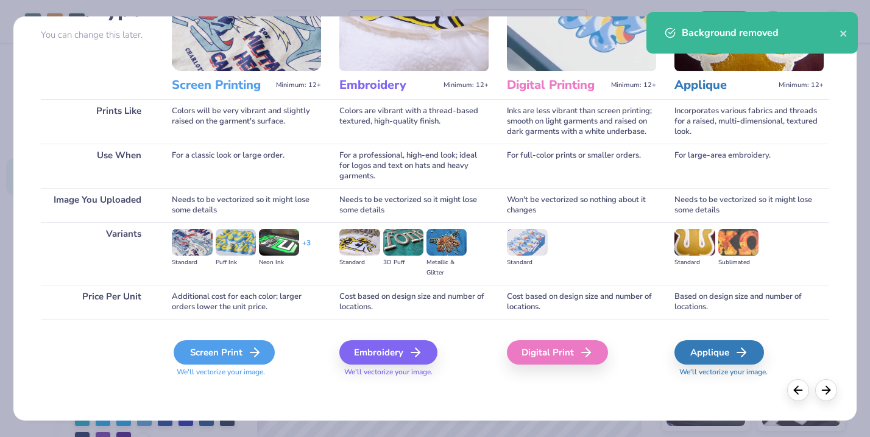
click at [242, 351] on div "Screen Print" at bounding box center [224, 352] width 101 height 24
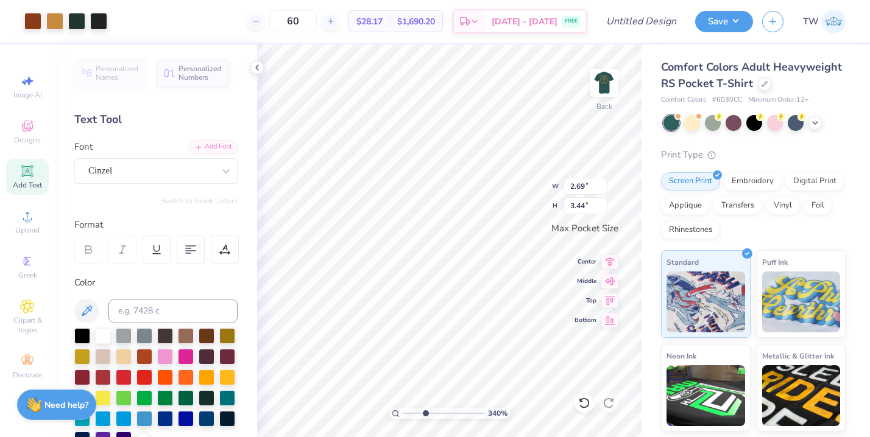
type input "1.10"
type input "1.40"
type input "2.81"
type input "3.44"
type input "1.12"
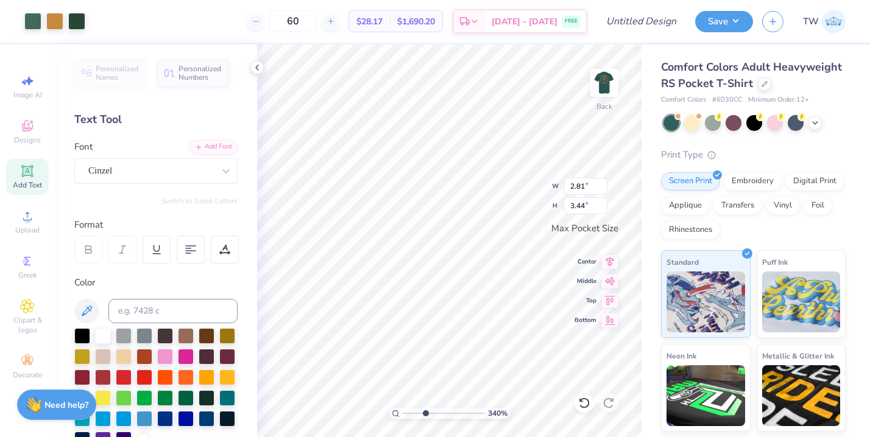
type input "1.37"
type input "1.10"
type input "1.40"
click at [144, 24] on div at bounding box center [142, 20] width 17 height 17
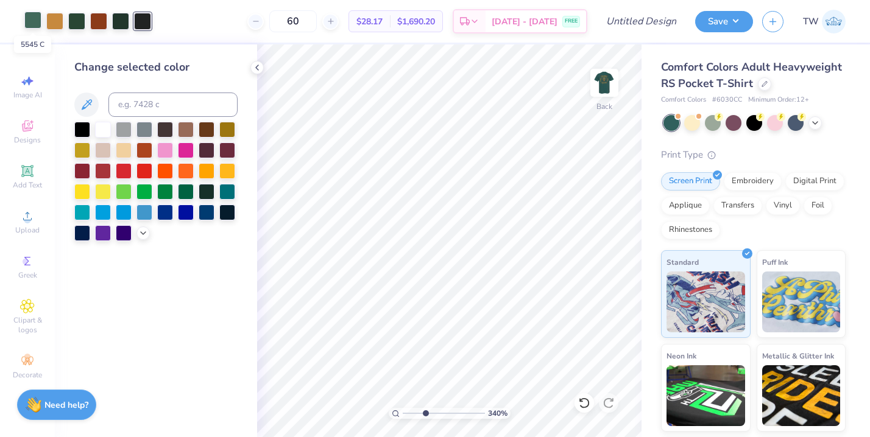
click at [37, 21] on div at bounding box center [32, 20] width 17 height 17
click at [134, 104] on input at bounding box center [172, 105] width 129 height 24
type input "7510"
click at [55, 25] on div at bounding box center [54, 20] width 17 height 17
click at [125, 88] on div "Change selected color" at bounding box center [155, 150] width 163 height 182
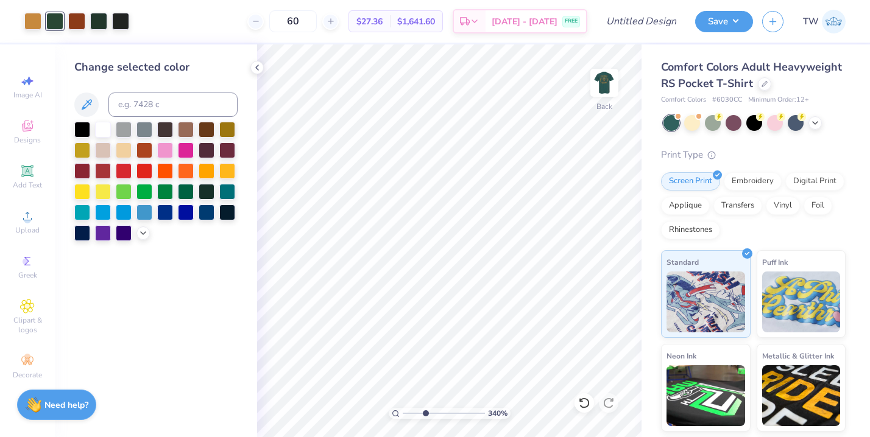
click at [125, 92] on div "Change selected color" at bounding box center [155, 150] width 163 height 182
click at [132, 99] on input at bounding box center [172, 105] width 129 height 24
type input "7510"
click at [79, 25] on div at bounding box center [76, 20] width 17 height 17
click at [57, 24] on div at bounding box center [54, 20] width 17 height 17
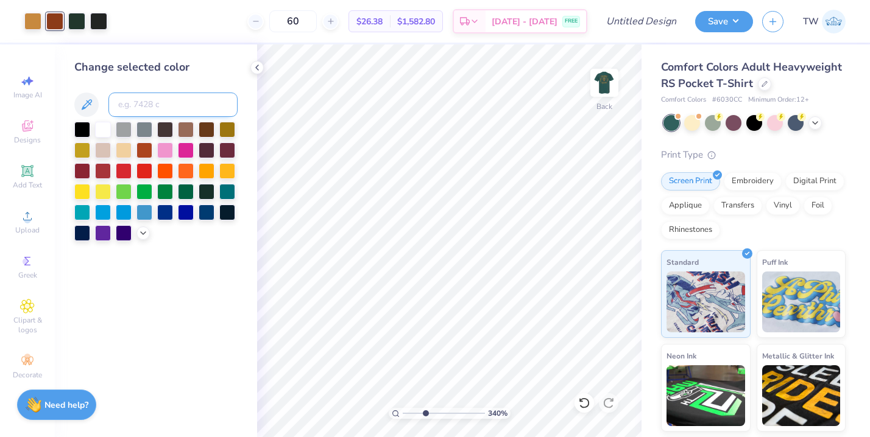
click at [146, 95] on input at bounding box center [172, 105] width 129 height 24
type input "7510"
click at [54, 24] on div at bounding box center [54, 20] width 17 height 17
click at [136, 93] on input at bounding box center [172, 105] width 129 height 24
type input "7510"
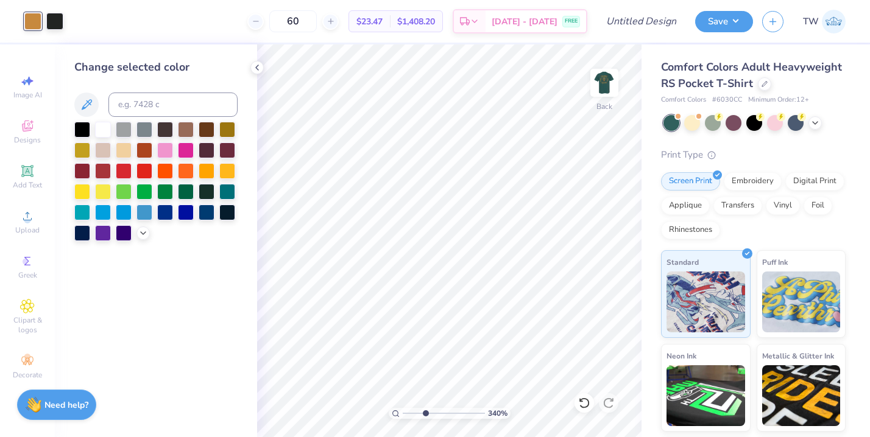
click at [55, 30] on div "Art colors" at bounding box center [31, 21] width 63 height 43
click at [60, 22] on div at bounding box center [54, 20] width 17 height 17
click at [141, 100] on input at bounding box center [172, 105] width 129 height 24
type input "7510"
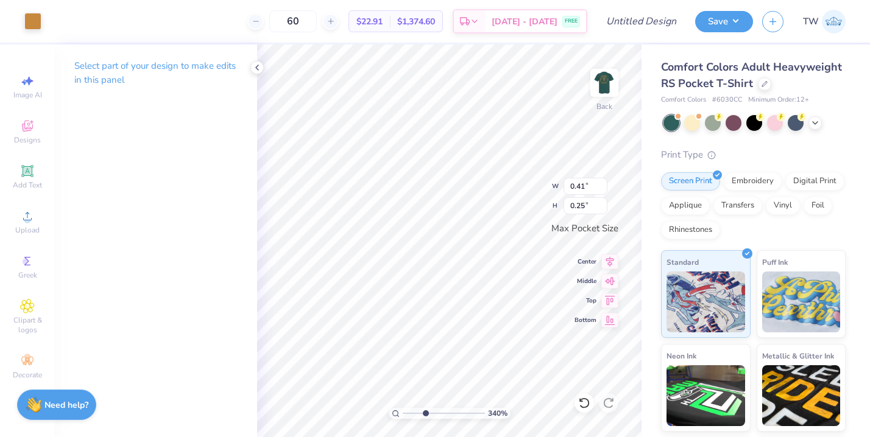
type input "0.54"
type input "0.34"
type input "0.54"
type input "0.34"
type input "0.58"
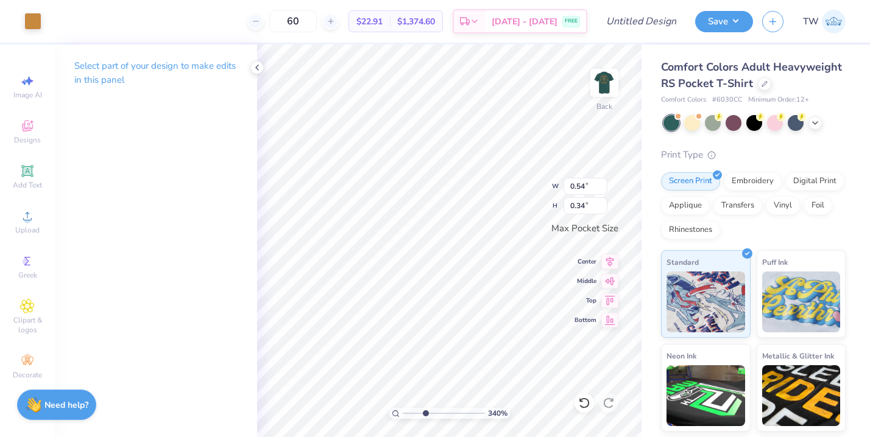
type input "0.36"
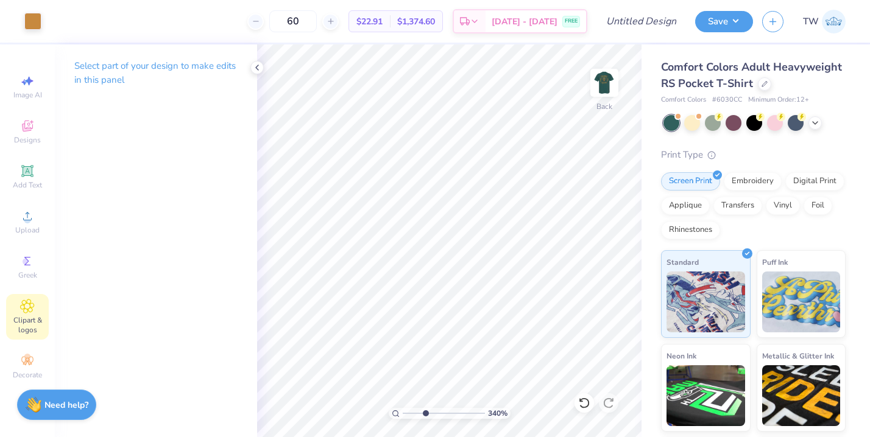
click at [29, 305] on icon at bounding box center [27, 306] width 6 height 6
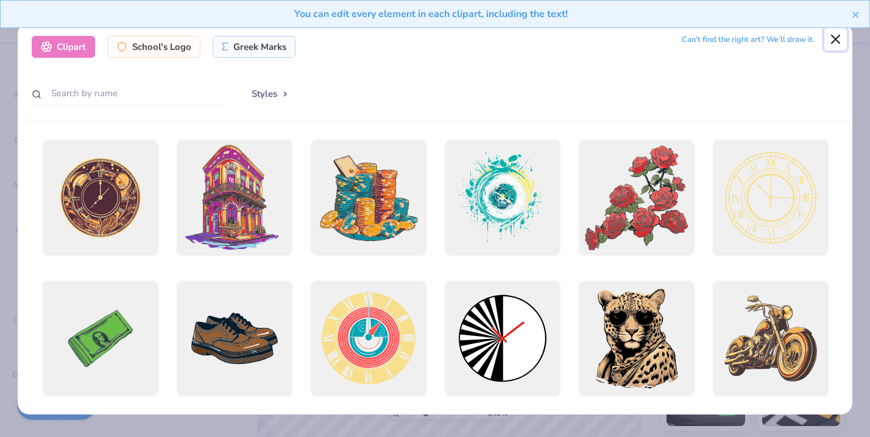
click at [838, 38] on button "Close" at bounding box center [835, 39] width 23 height 23
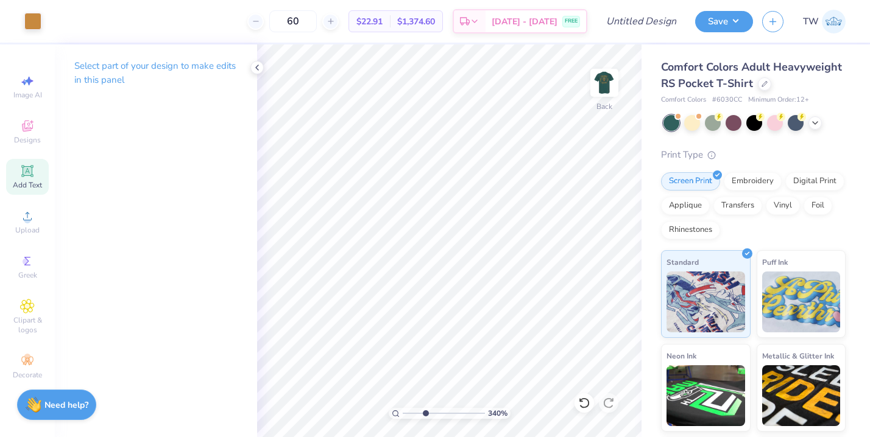
click at [30, 182] on span "Add Text" at bounding box center [27, 185] width 29 height 10
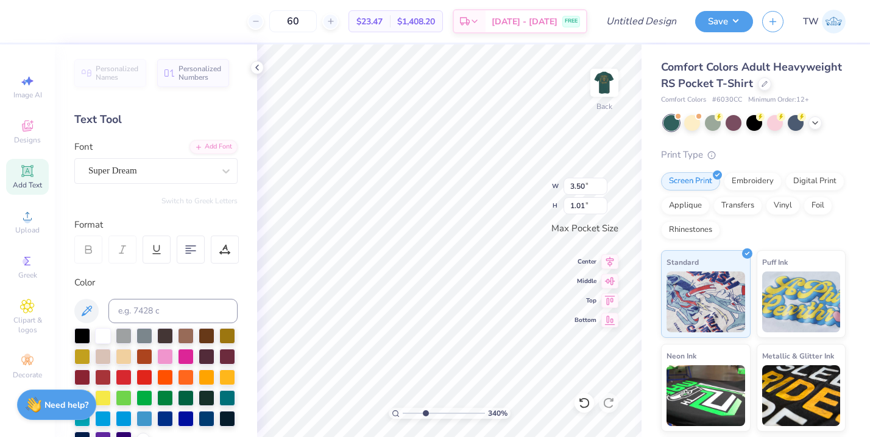
type textarea "L"
drag, startPoint x: 424, startPoint y: 411, endPoint x: 460, endPoint y: 411, distance: 35.3
type input "7.74"
click at [460, 411] on input "range" at bounding box center [444, 413] width 82 height 11
type input "0.58"
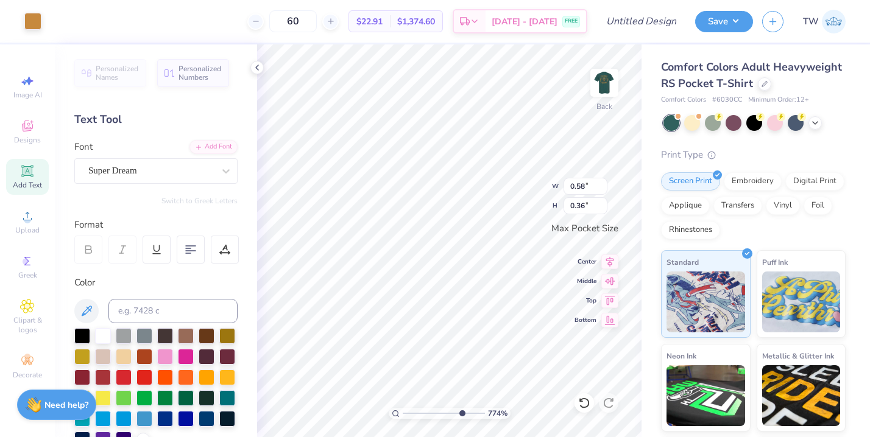
type input "0.36"
type input "0.48"
type input "0.29"
type input "0.50"
type input "0.31"
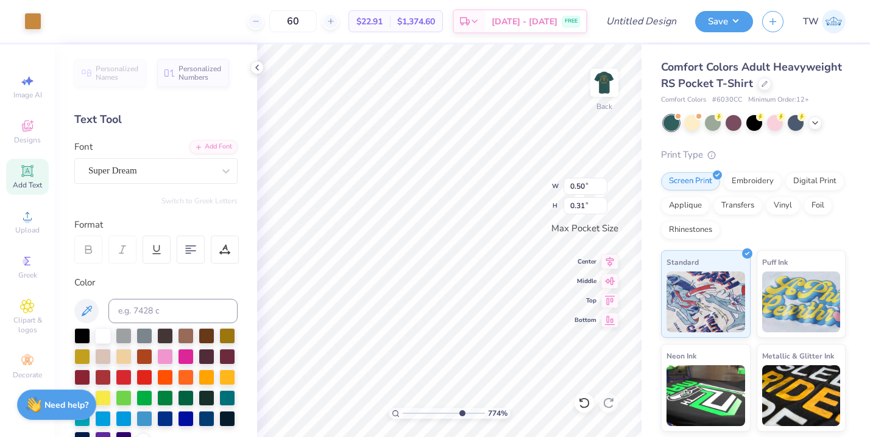
type input "1.12"
type input "1.37"
type input "0.50"
type input "0.31"
type input "1.12"
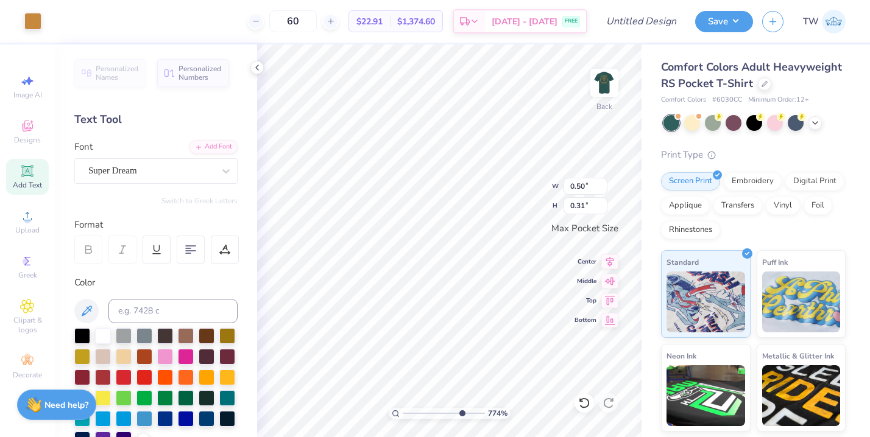
type input "1.37"
drag, startPoint x: 461, startPoint y: 413, endPoint x: 438, endPoint y: 411, distance: 23.3
click at [438, 411] on input "range" at bounding box center [444, 413] width 82 height 11
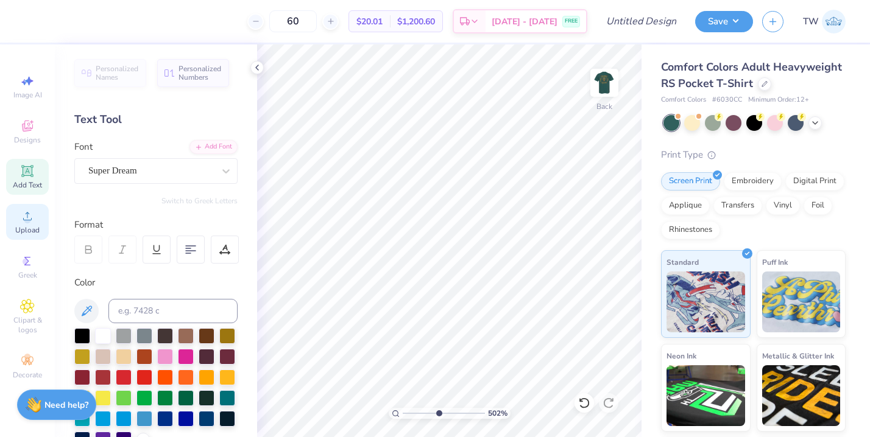
click at [28, 221] on circle at bounding box center [27, 220] width 7 height 7
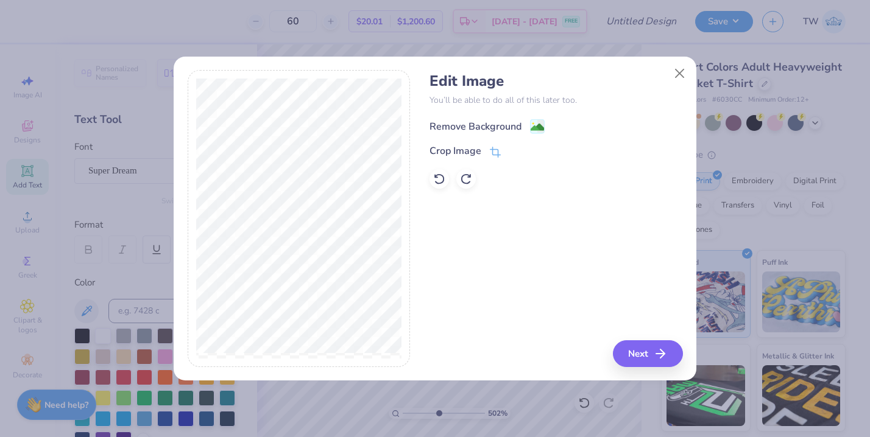
click at [494, 125] on div "Remove Background" at bounding box center [475, 126] width 92 height 15
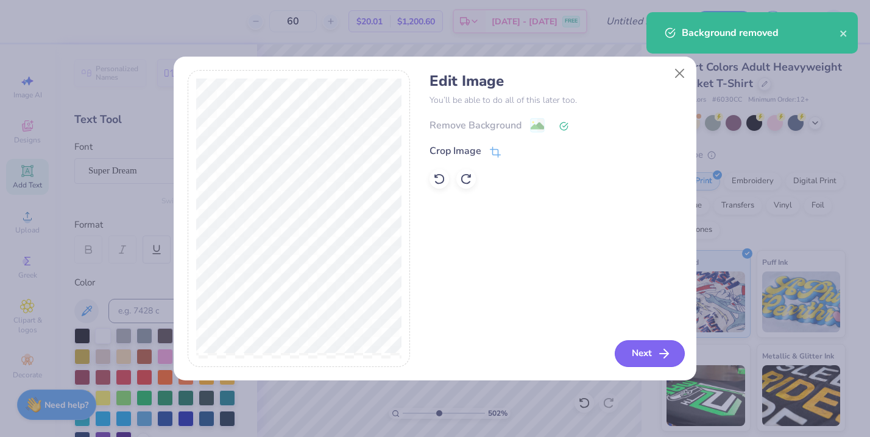
click at [633, 353] on button "Next" at bounding box center [649, 353] width 70 height 27
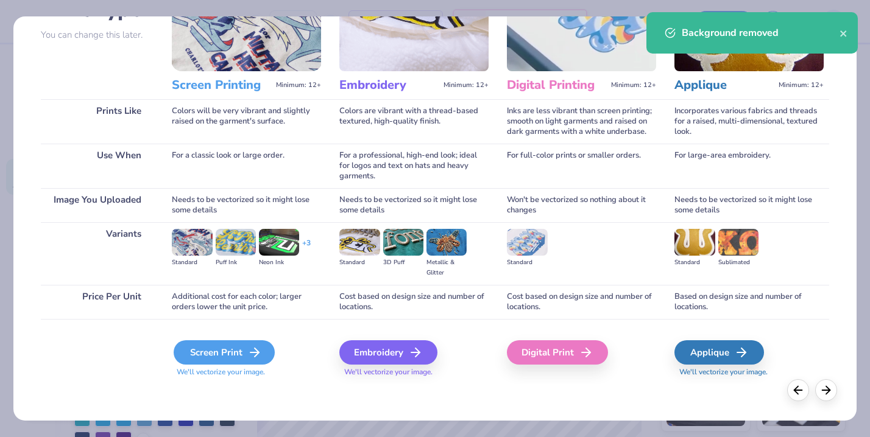
click at [239, 345] on div "Screen Print" at bounding box center [224, 352] width 101 height 24
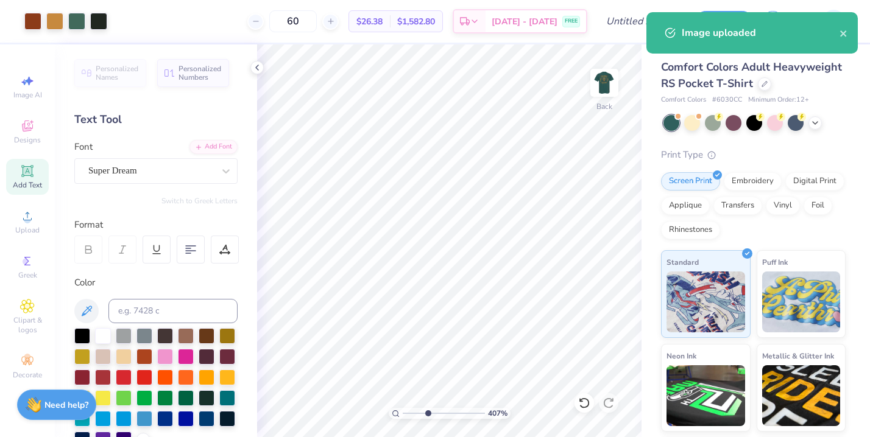
drag, startPoint x: 439, startPoint y: 413, endPoint x: 427, endPoint y: 413, distance: 12.2
type input "3.68"
click at [427, 413] on input "range" at bounding box center [444, 413] width 82 height 11
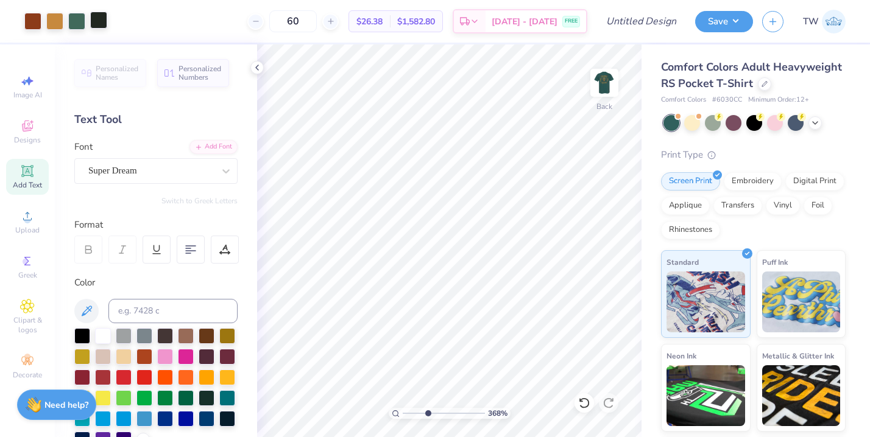
click at [102, 26] on div at bounding box center [98, 20] width 17 height 17
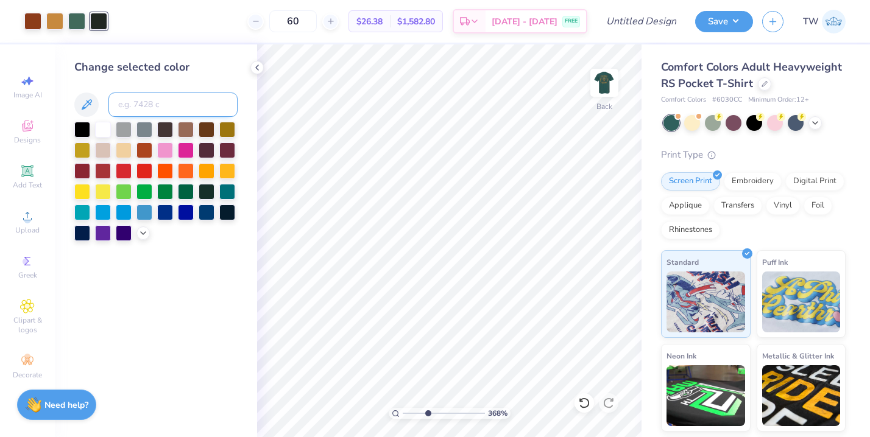
click at [150, 110] on input at bounding box center [172, 105] width 129 height 24
type input "5545"
click at [261, 66] on icon at bounding box center [257, 68] width 10 height 10
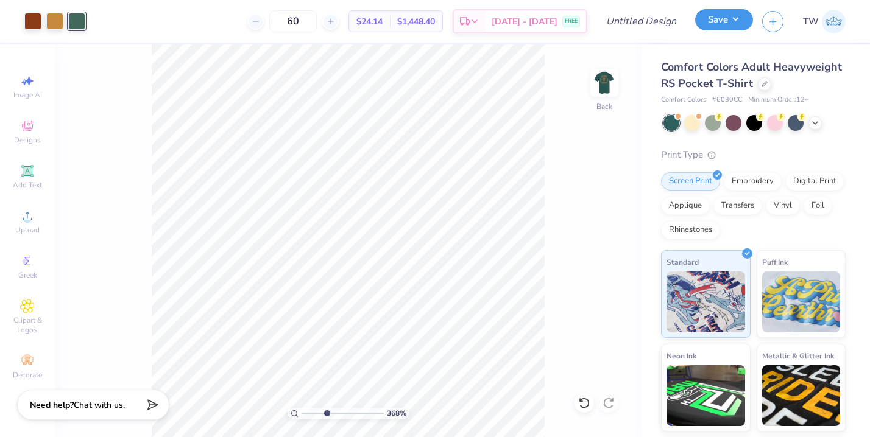
click at [730, 24] on button "Save" at bounding box center [724, 19] width 58 height 21
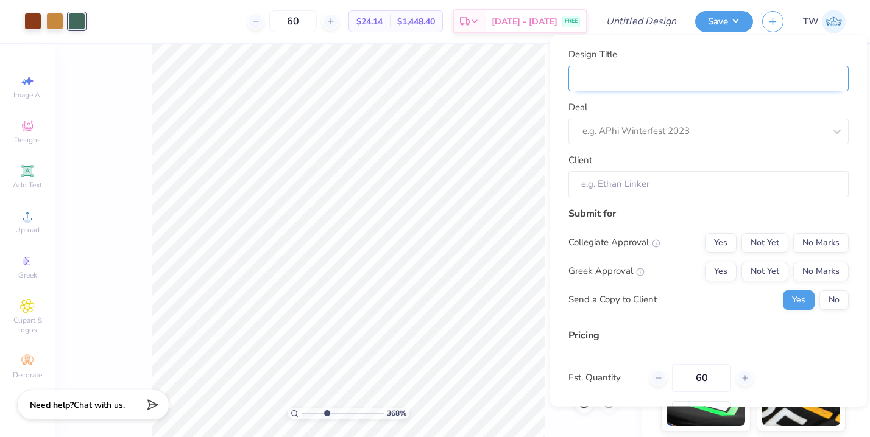
click at [668, 78] on input "Design Title" at bounding box center [708, 78] width 280 height 26
type input "L"
type input "La"
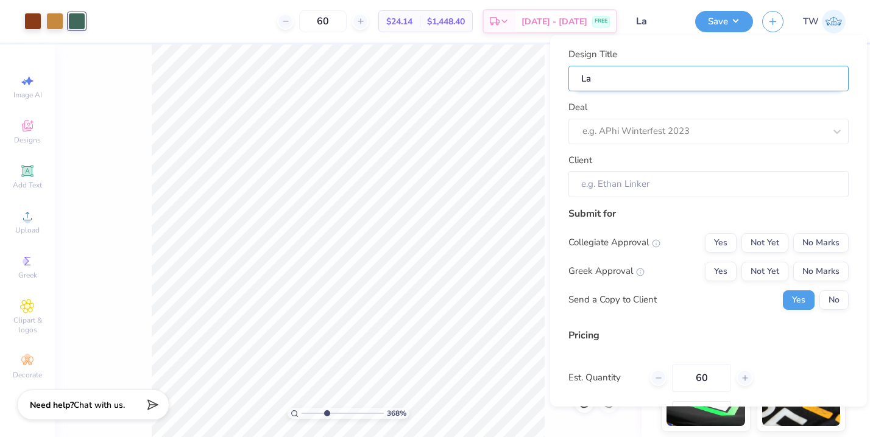
type input "Lam"
type input "Lamb"
type input "Lambd"
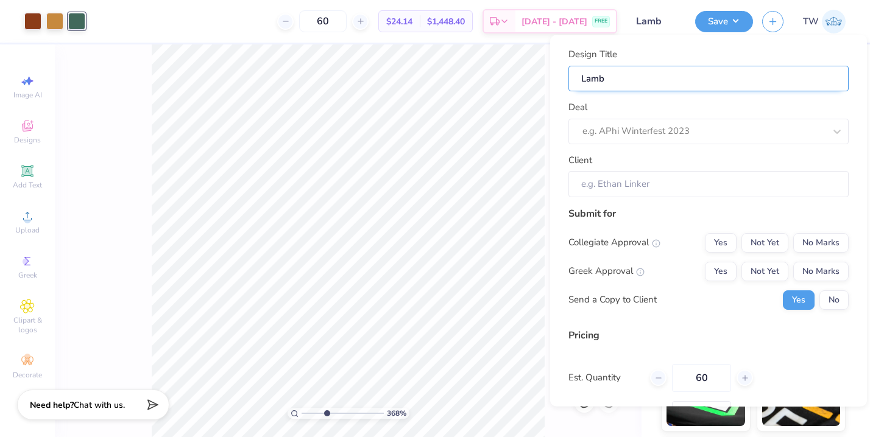
type input "Lambd"
type input "Lambda"
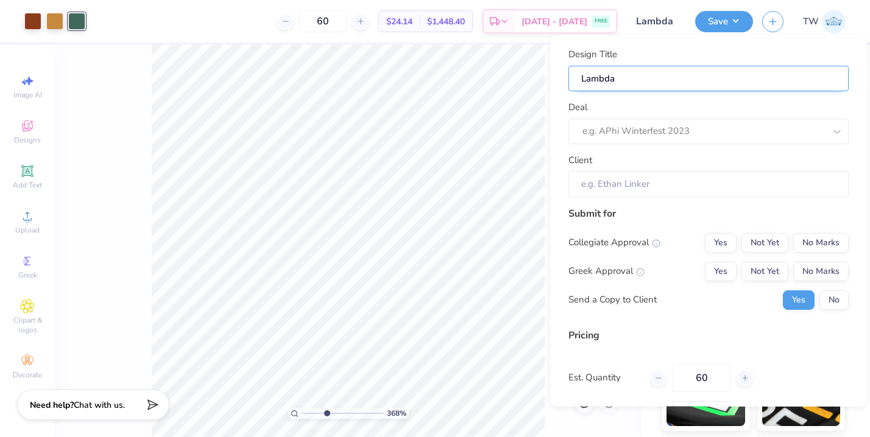
type input "Lambda C"
type input "Lambda Ch"
type input "Lambda Chi"
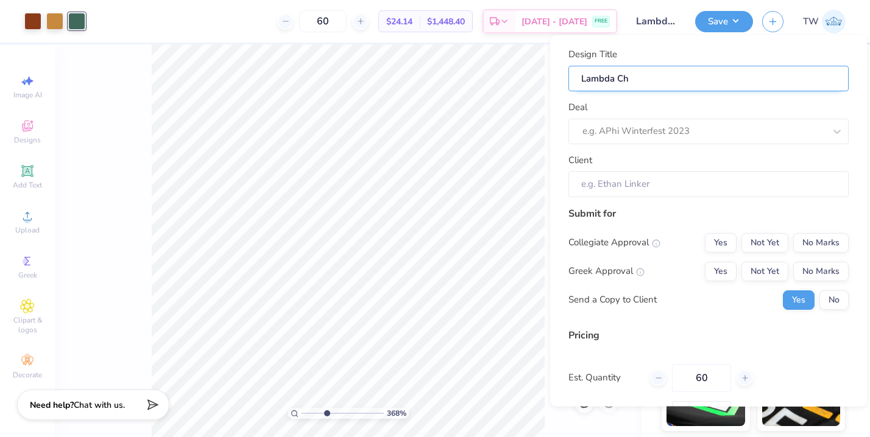
type input "Lambda Chi"
type input "Lambda Chi f"
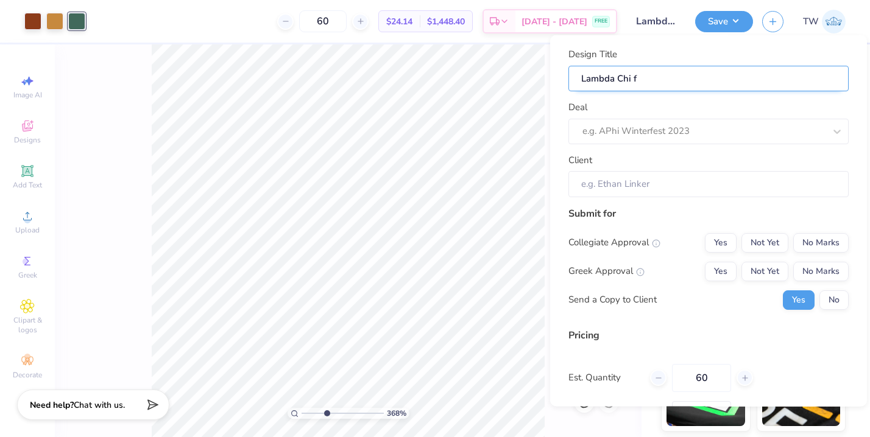
type input "Lambda Chi fa"
type input "Lambda Chi fa;"
type input "Lambda Chi fa;;"
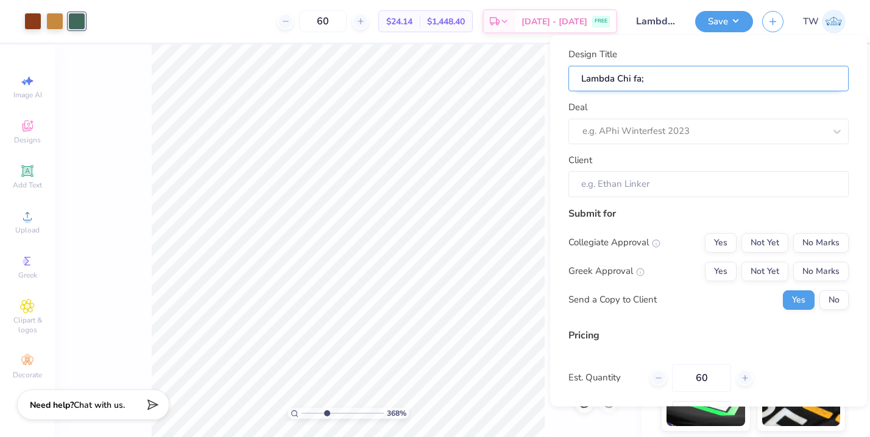
type input "Lambda Chi fa;;"
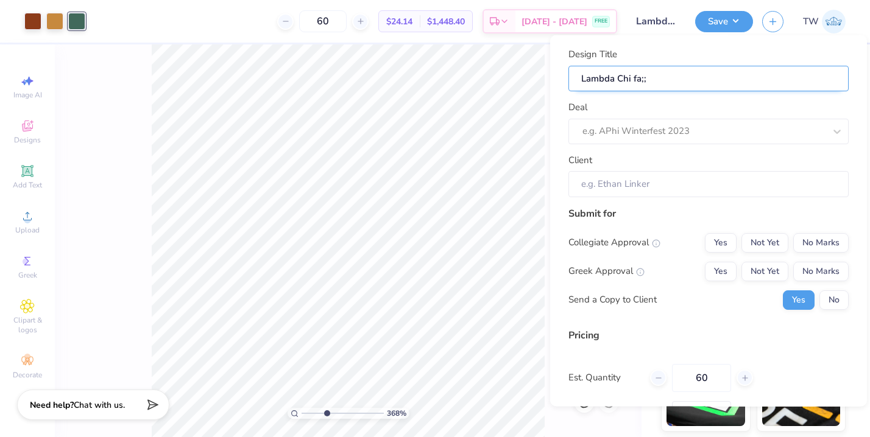
type input "Lambda Chi fa;"
type input "Lambda Chi fa"
type input "Lambda Chi fal"
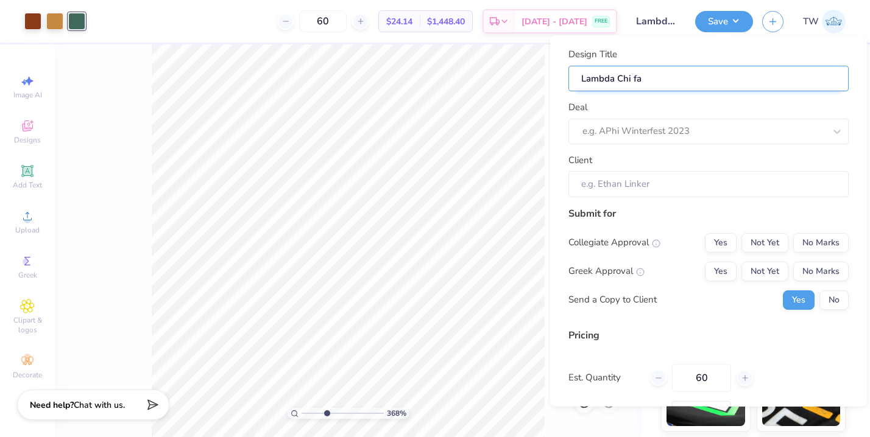
type input "Lambda Chi fal"
type input "Lambda Chi fall"
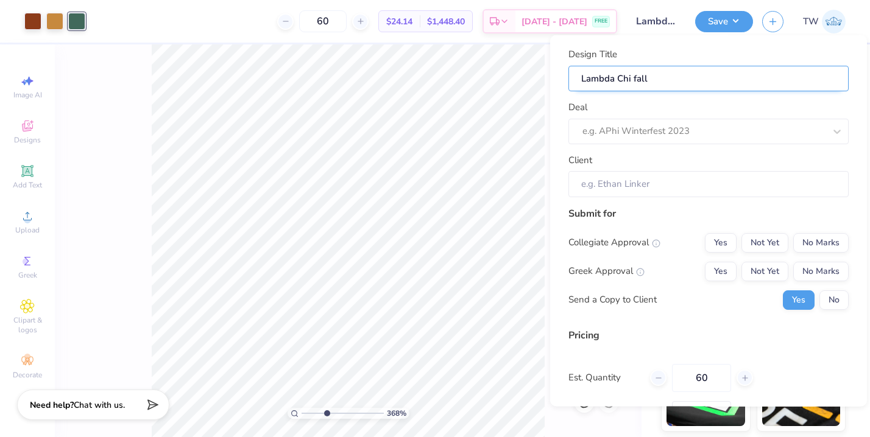
type input "Lambda Chi fall r"
type input "Lambda Chi fall ru"
type input "Lambda Chi fall rus"
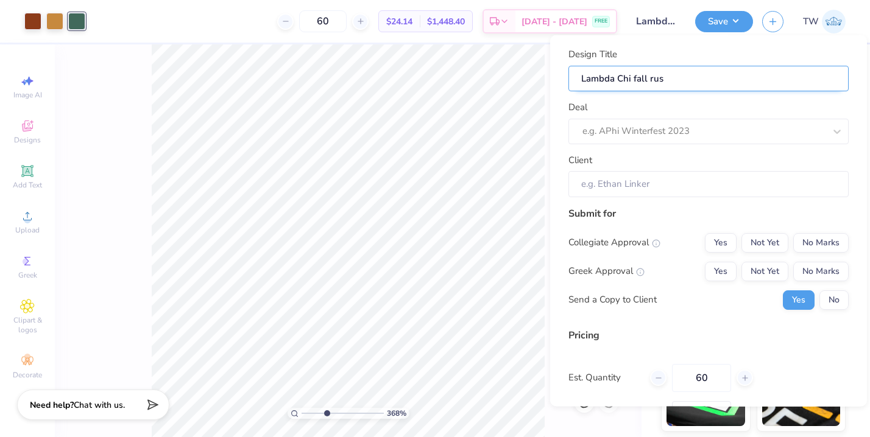
type input "Lambda Chi fall rush"
click at [659, 132] on div at bounding box center [703, 131] width 242 height 16
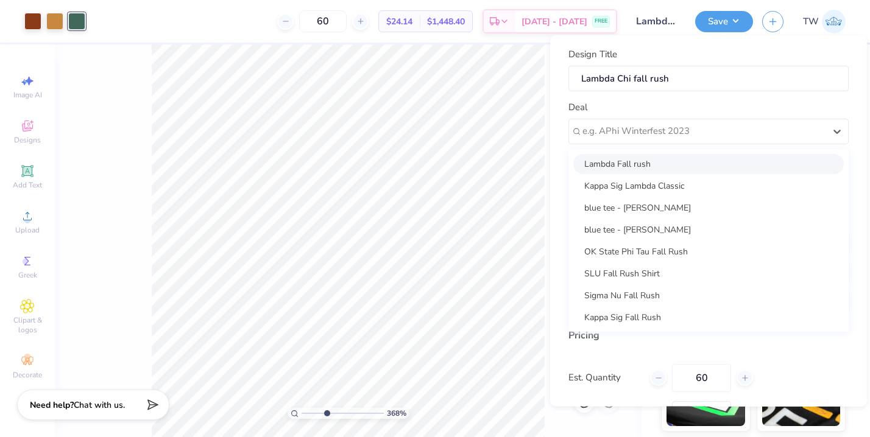
click at [656, 166] on div "Lambda Fall rush" at bounding box center [708, 163] width 270 height 20
type input "Henson Moore"
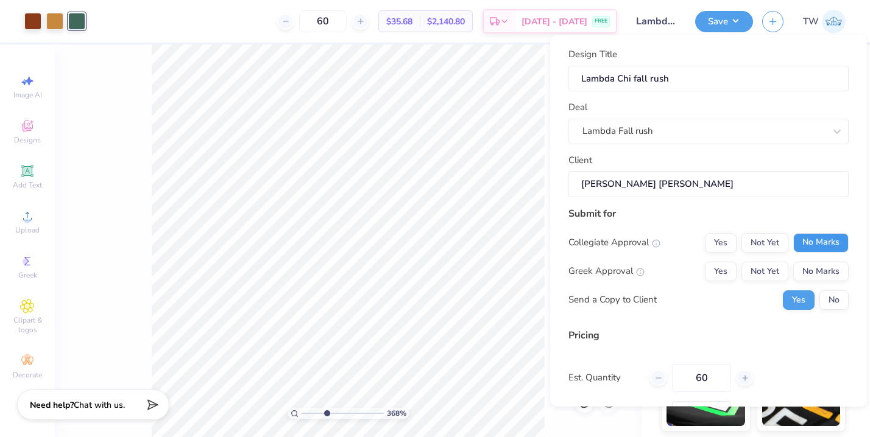
click at [806, 244] on button "No Marks" at bounding box center [820, 242] width 55 height 19
click at [727, 273] on button "Yes" at bounding box center [721, 270] width 32 height 19
type input "$28.20"
click at [826, 298] on button "No" at bounding box center [833, 299] width 29 height 19
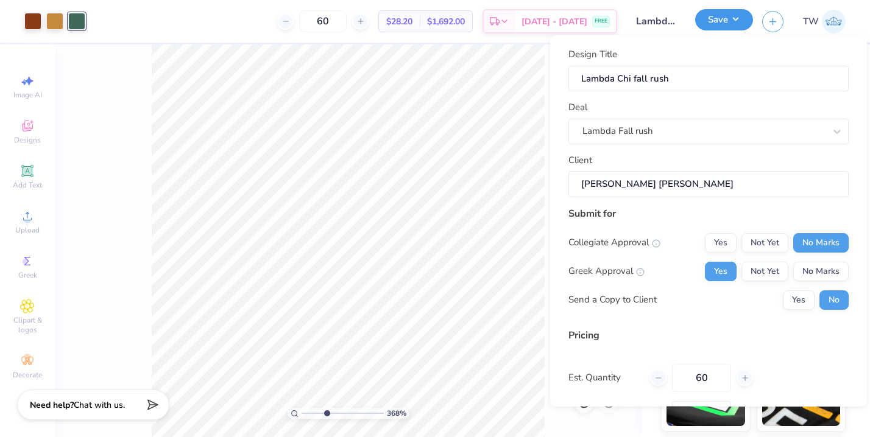
click at [728, 27] on button "Save" at bounding box center [724, 19] width 58 height 21
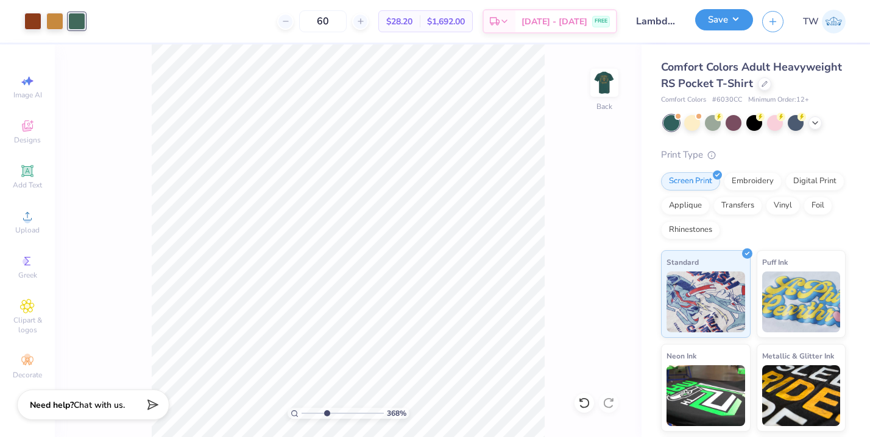
click at [729, 18] on button "Save" at bounding box center [724, 19] width 58 height 21
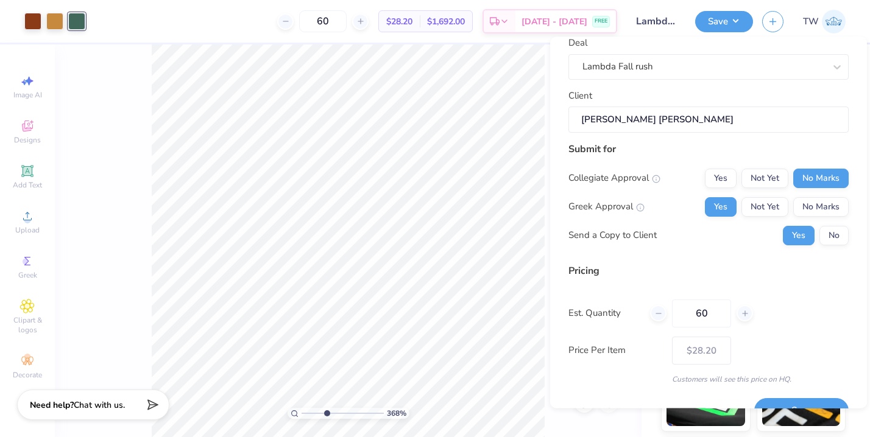
scroll to position [93, 0]
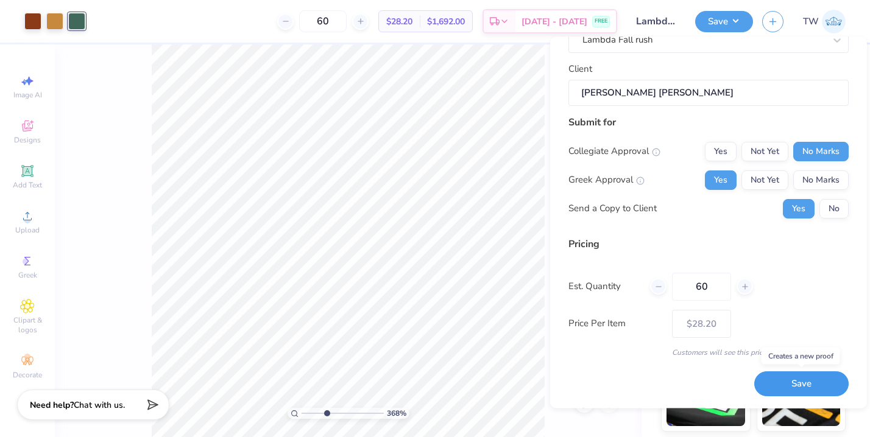
click at [789, 381] on button "Save" at bounding box center [801, 384] width 94 height 25
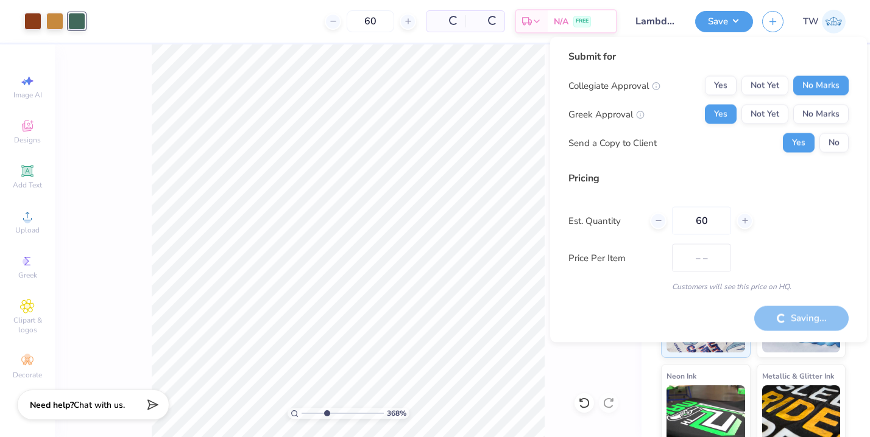
type input "$28.20"
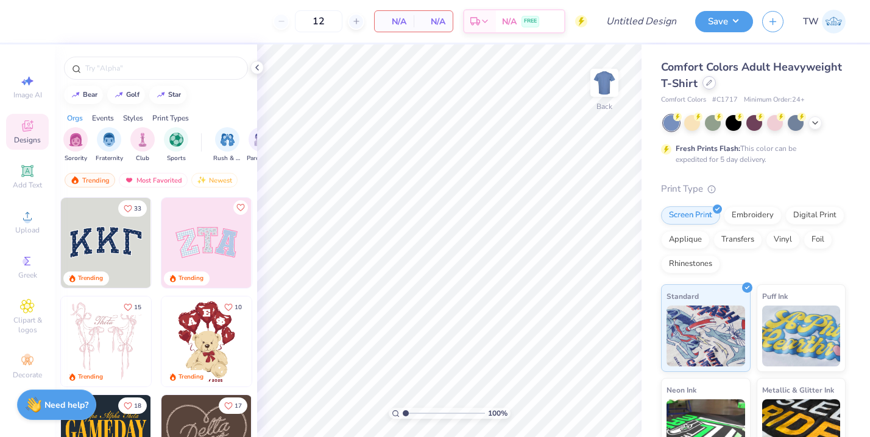
click at [708, 83] on icon at bounding box center [709, 83] width 6 height 6
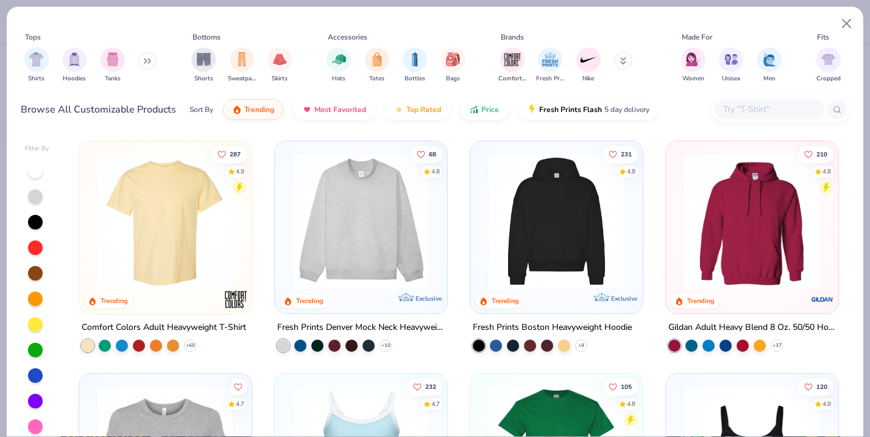
click at [734, 105] on input "text" at bounding box center [769, 109] width 94 height 14
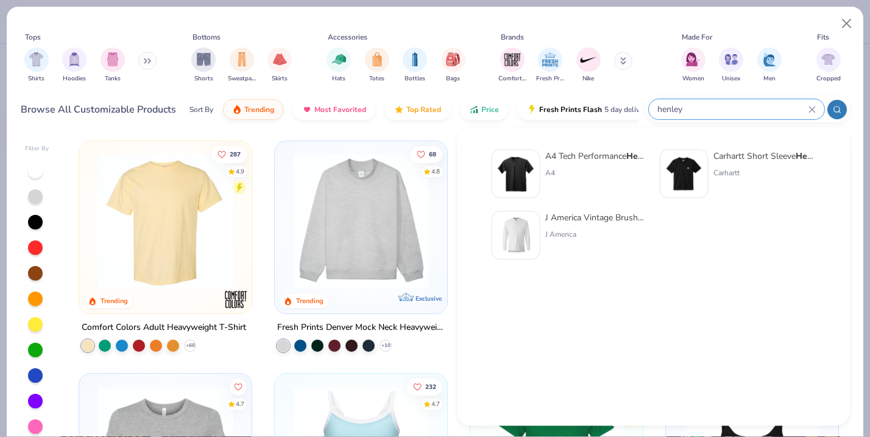
type input "henley"
click at [570, 158] on div "A4 Tech Performance Henley" at bounding box center [596, 156] width 102 height 13
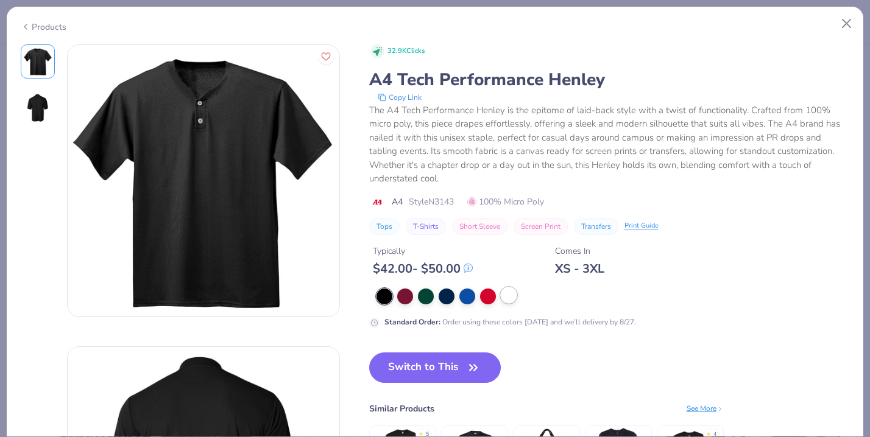
click at [505, 297] on div at bounding box center [509, 295] width 16 height 16
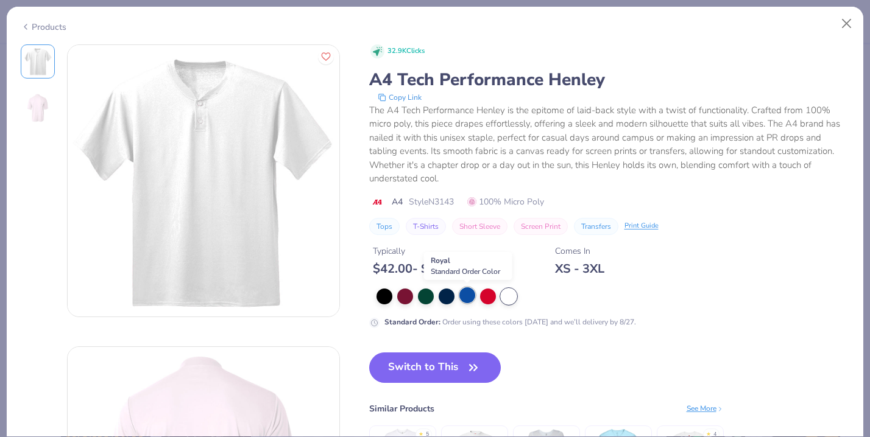
click at [474, 297] on div at bounding box center [467, 295] width 16 height 16
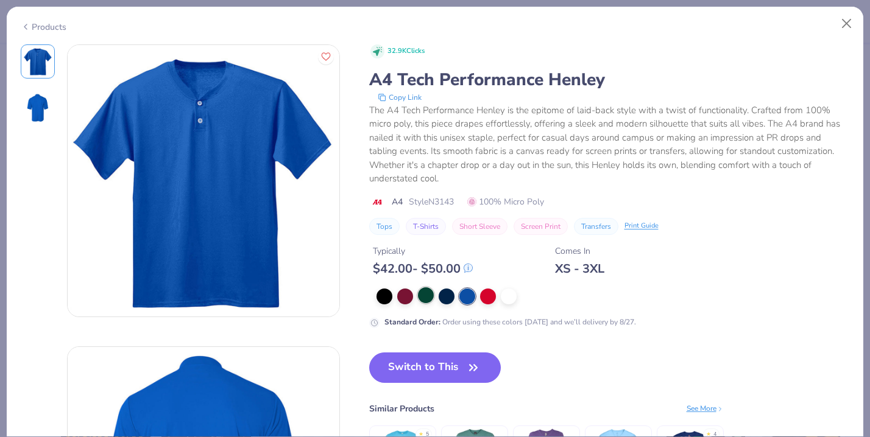
click at [431, 301] on div at bounding box center [426, 295] width 16 height 16
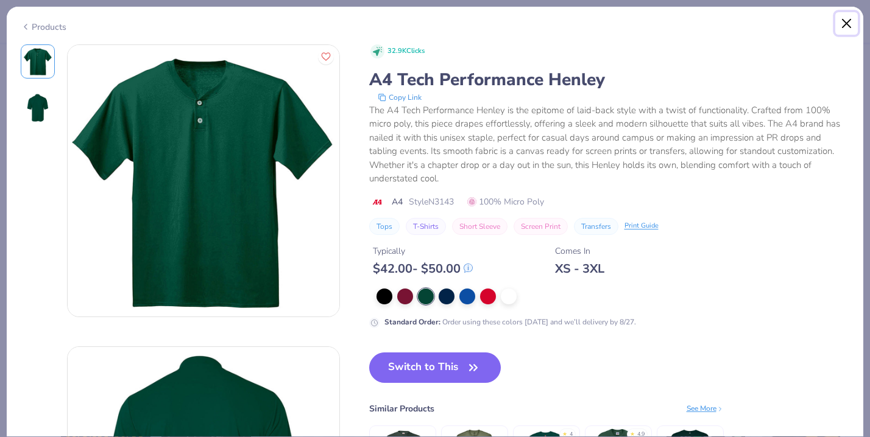
click at [850, 22] on button "Close" at bounding box center [846, 23] width 23 height 23
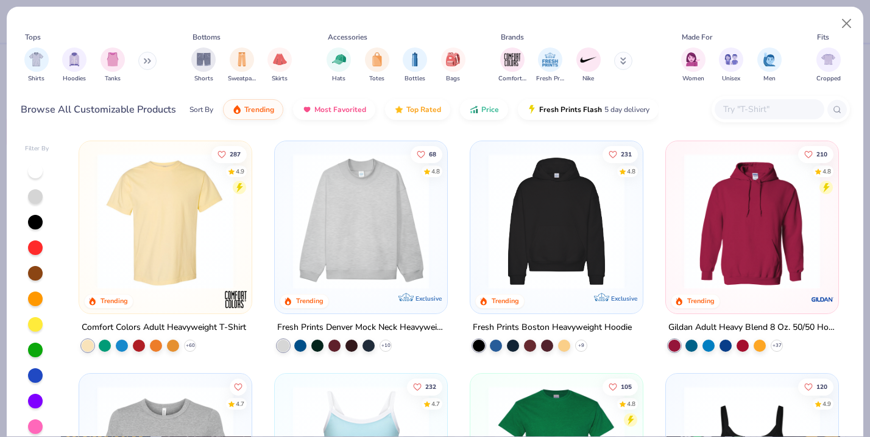
click at [741, 119] on div at bounding box center [769, 109] width 110 height 20
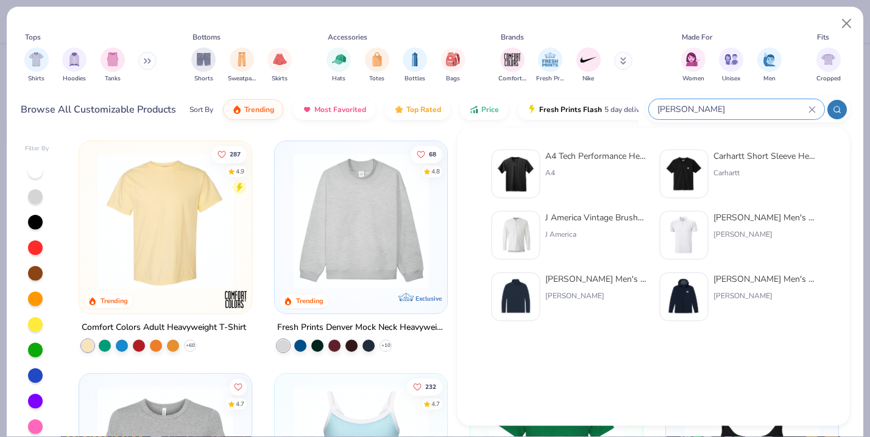
type input "[PERSON_NAME]"
click at [725, 159] on div "Carhartt Short Sleeve Henley T-Shirt" at bounding box center [764, 156] width 102 height 13
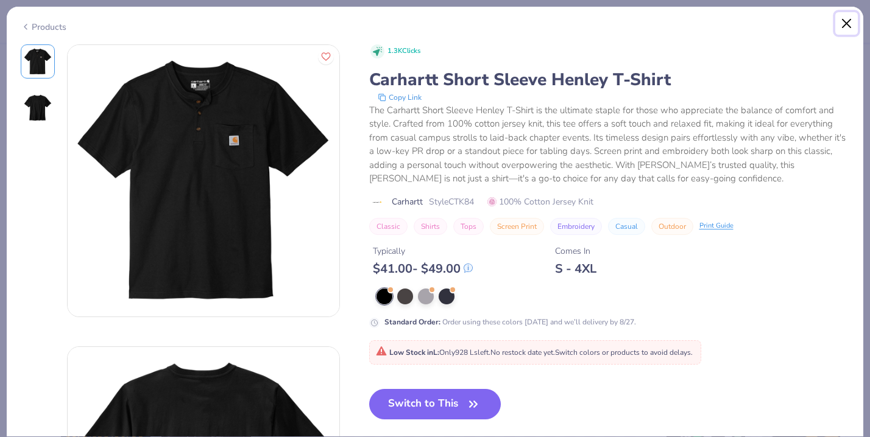
click at [840, 22] on button "Close" at bounding box center [846, 23] width 23 height 23
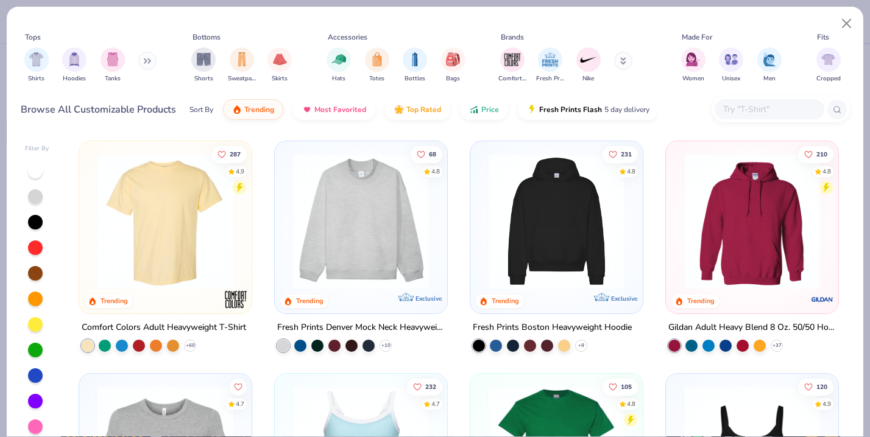
click at [739, 106] on input "text" at bounding box center [769, 109] width 94 height 14
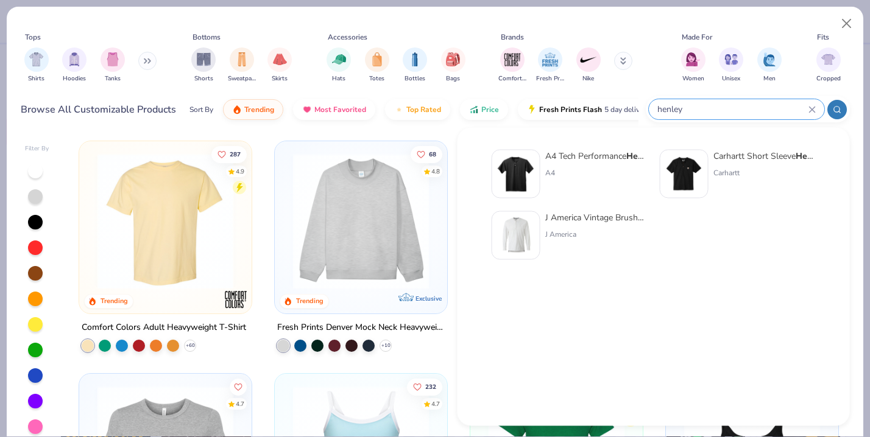
type input "henley"
click at [572, 216] on div "J America Vintage Brushed Jersey Henley" at bounding box center [596, 217] width 102 height 13
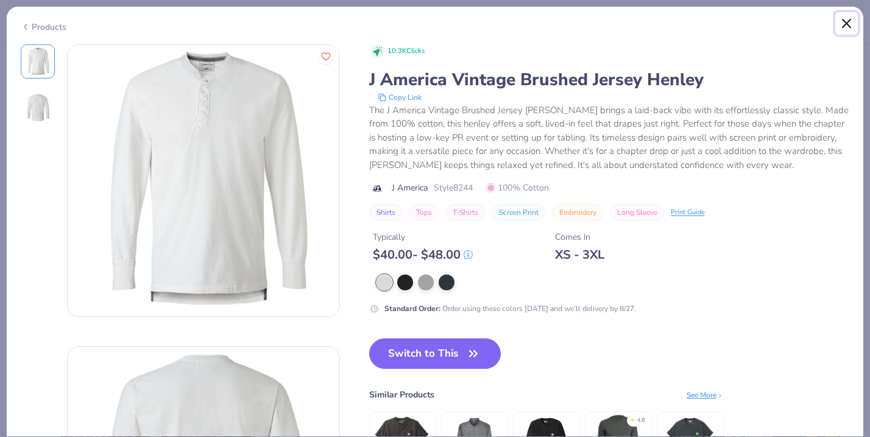
click at [850, 28] on button "Close" at bounding box center [846, 23] width 23 height 23
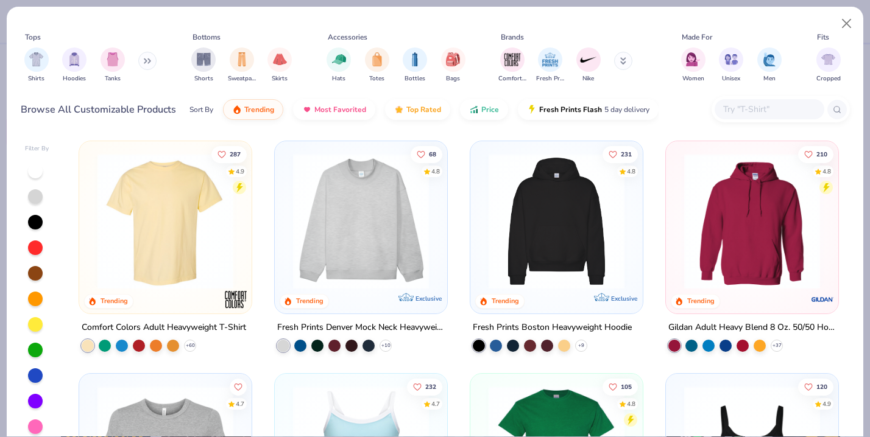
click at [727, 114] on input "text" at bounding box center [769, 109] width 94 height 14
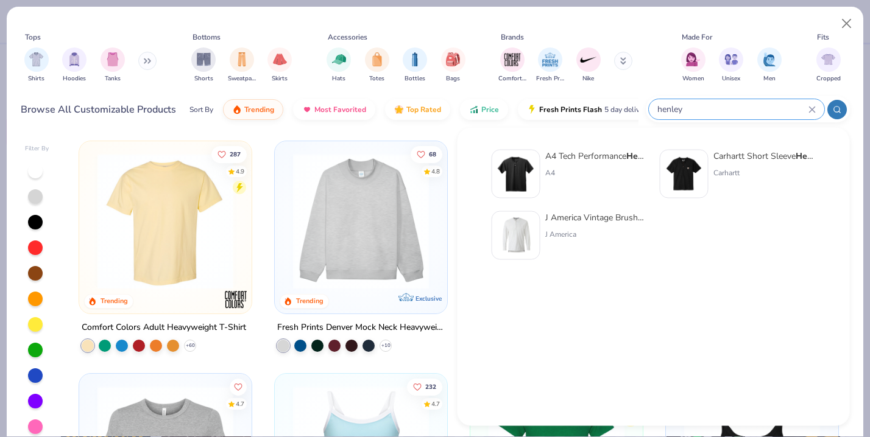
type input "henley"
click at [585, 153] on div "A4 Tech Performance Henley" at bounding box center [596, 156] width 102 height 13
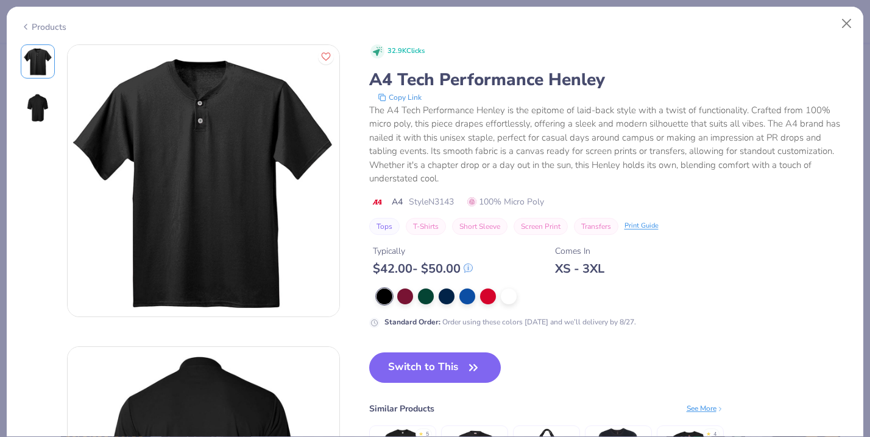
click at [44, 23] on div "Products" at bounding box center [44, 27] width 46 height 13
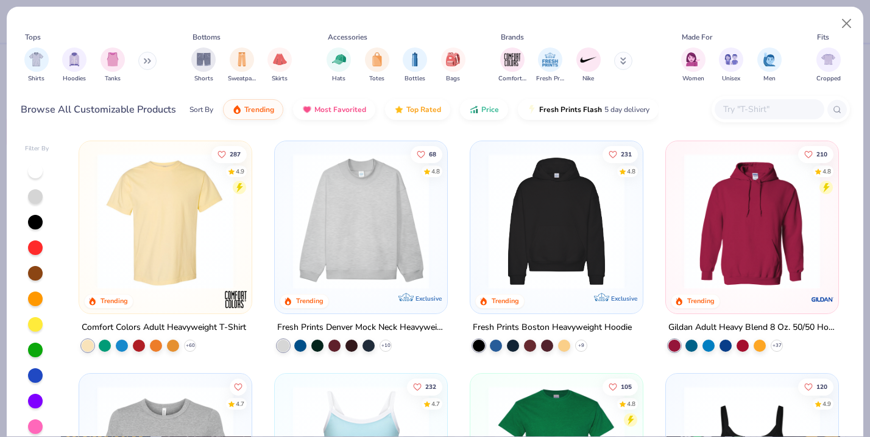
click at [758, 113] on input "text" at bounding box center [769, 109] width 94 height 14
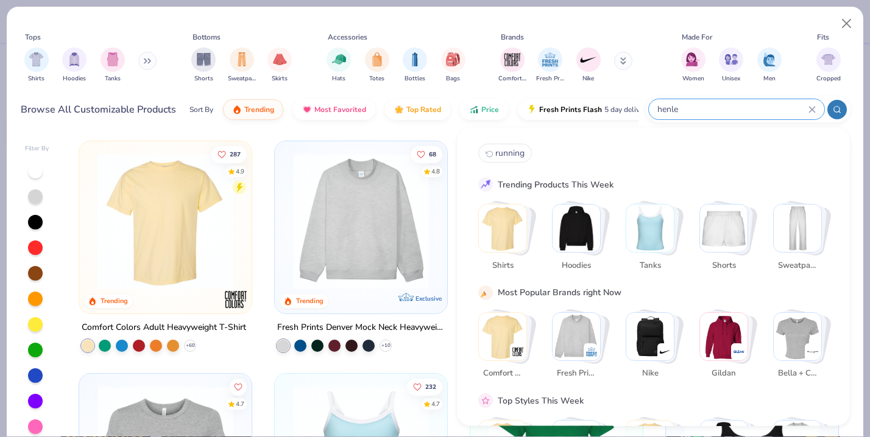
type input "henley"
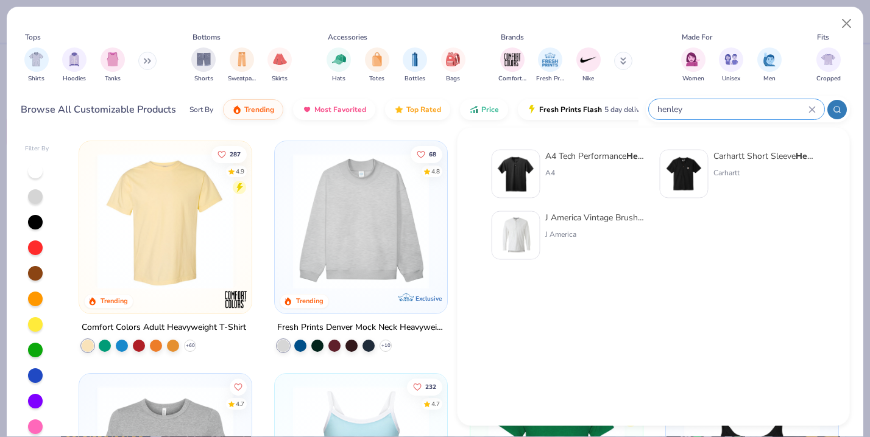
click at [809, 107] on icon at bounding box center [811, 109] width 5 height 5
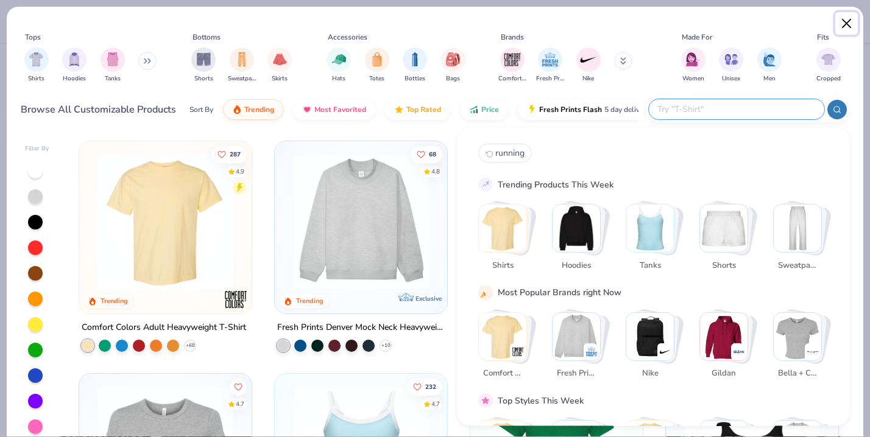
click at [842, 24] on button "Close" at bounding box center [846, 23] width 23 height 23
